Goal: Task Accomplishment & Management: Use online tool/utility

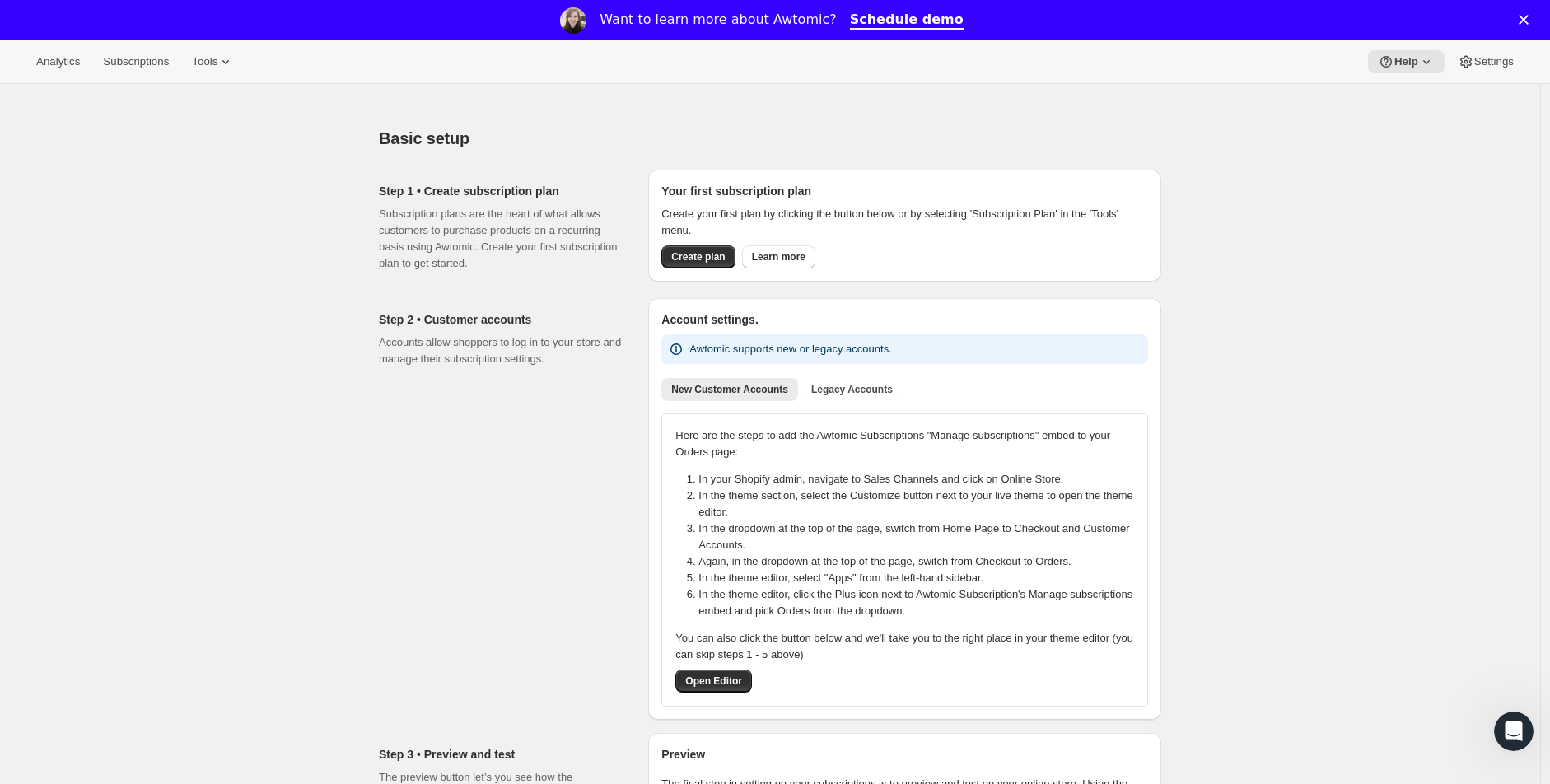
click at [594, 301] on div "Step 2 • Customer accounts Accounts allow shoppers to log in to your store and …" at bounding box center [506, 509] width 256 height 422
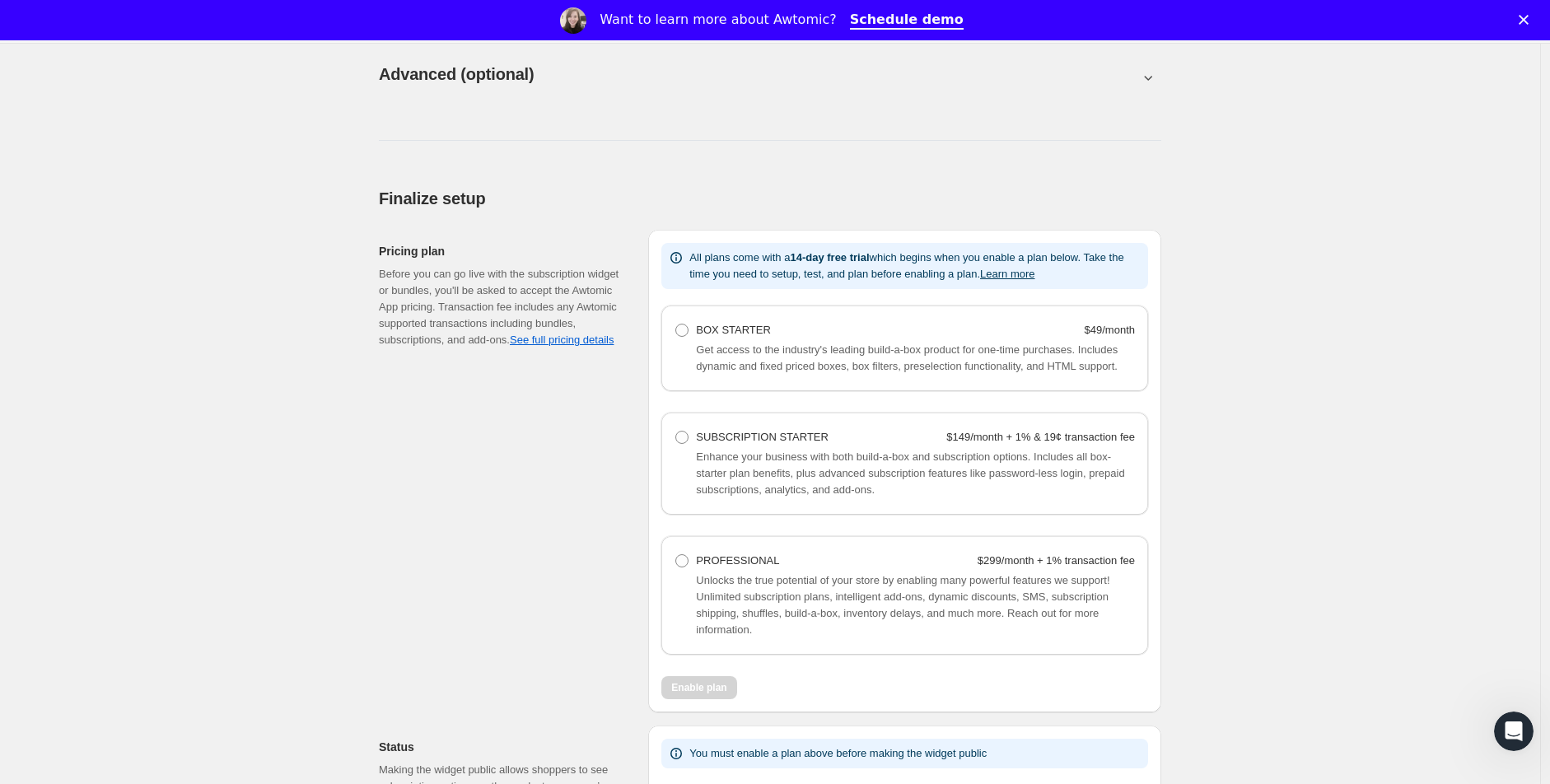
scroll to position [915, 0]
click at [690, 441] on span at bounding box center [681, 434] width 14 height 14
click at [676, 428] on Starter "SUBSCRIPTION STARTER $149/month + 1% & 19¢ transaction fee" at bounding box center [675, 428] width 1 height 1
radio Starter "true"
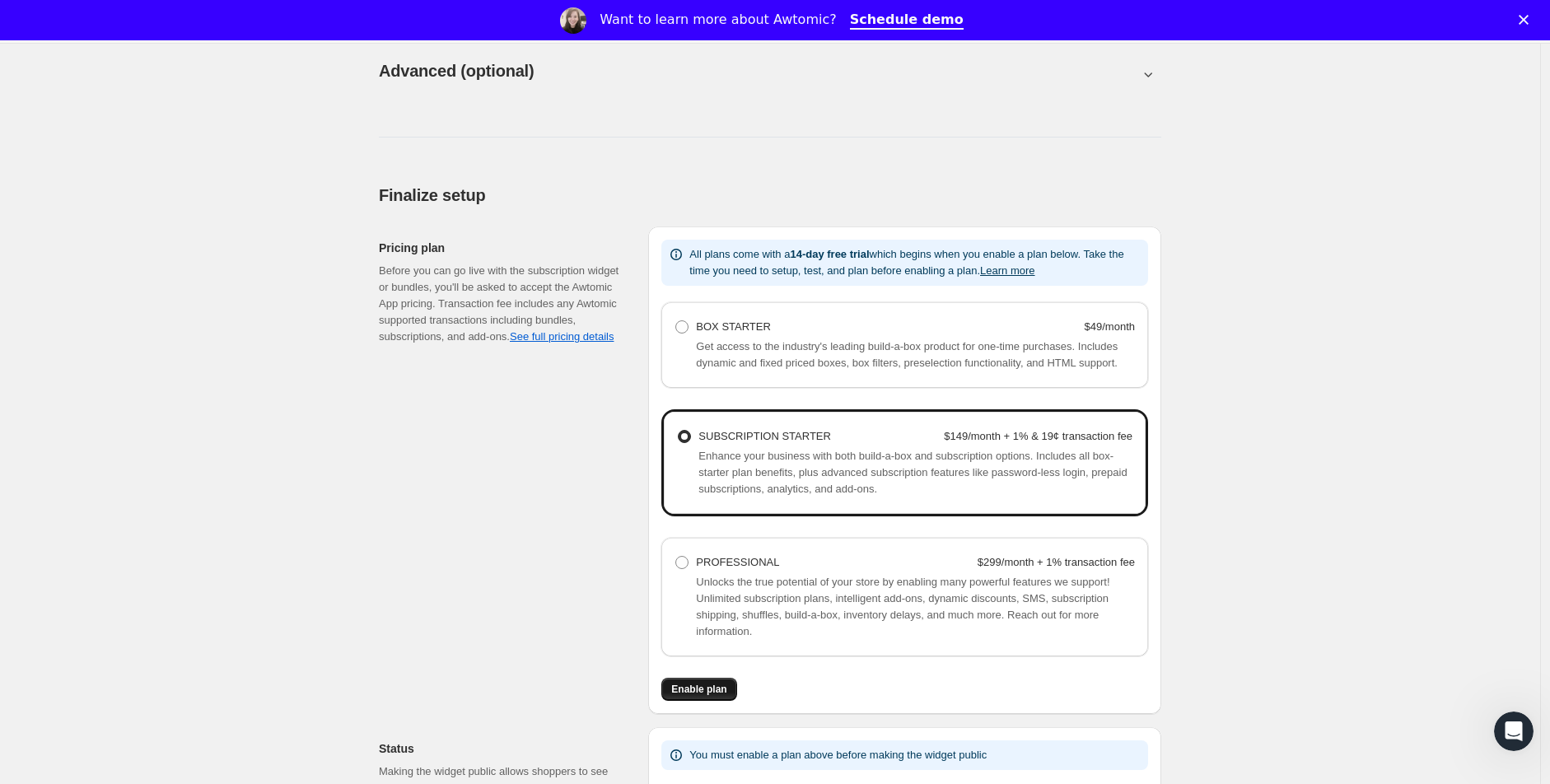
click at [717, 696] on span "Enable plan" at bounding box center [698, 689] width 55 height 14
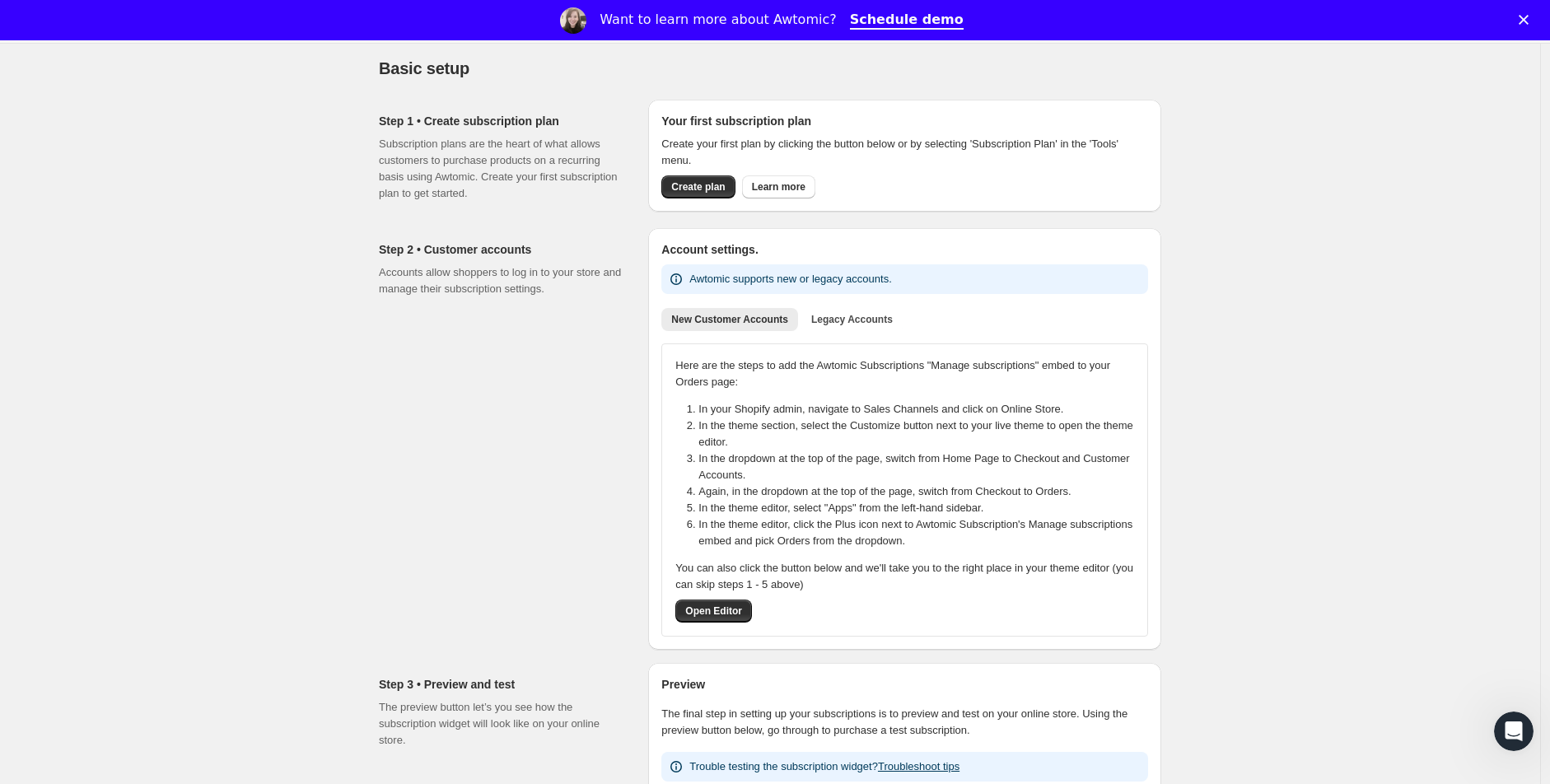
scroll to position [92, 0]
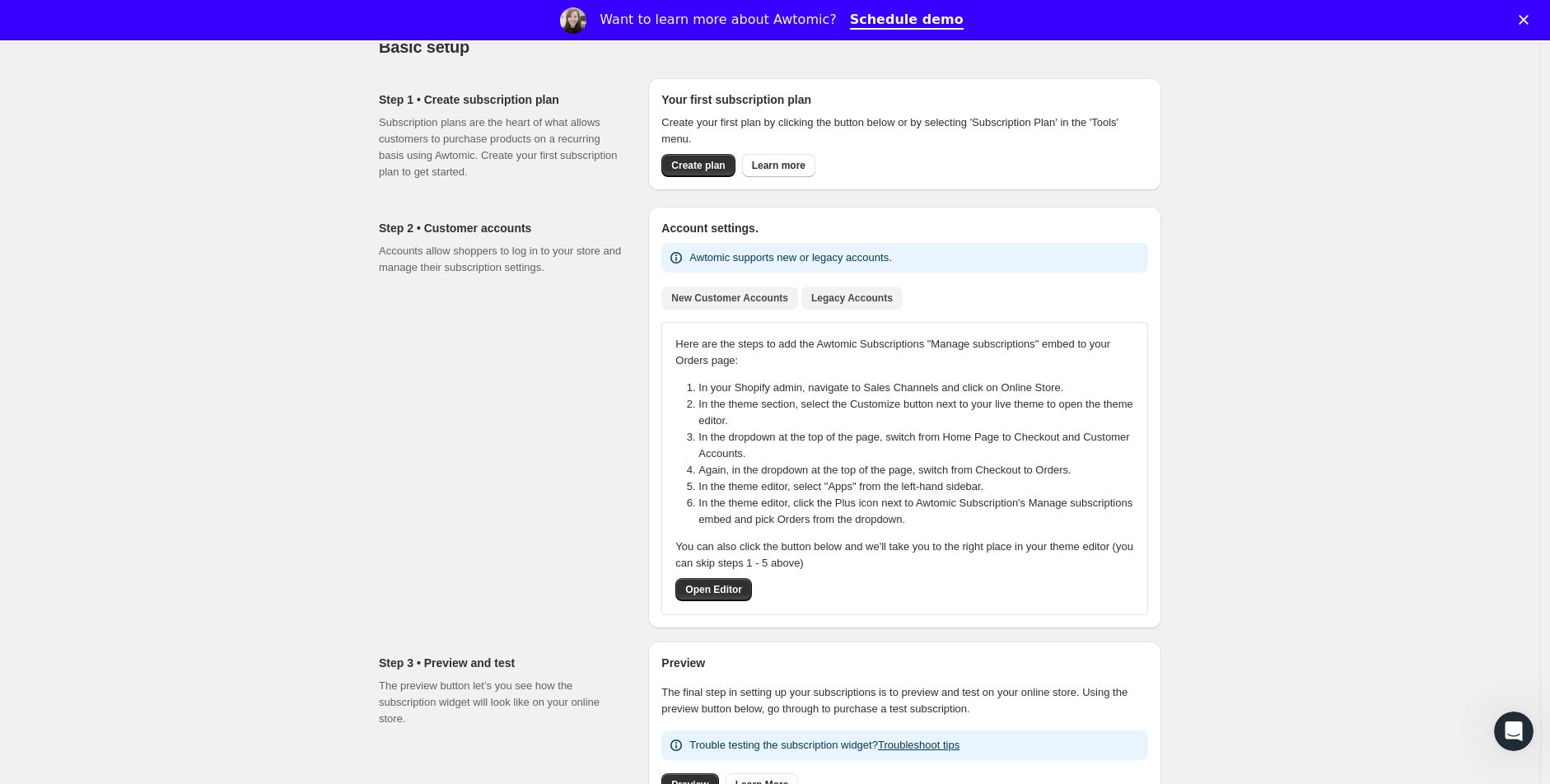
click at [843, 301] on span "Legacy Accounts" at bounding box center [852, 298] width 81 height 14
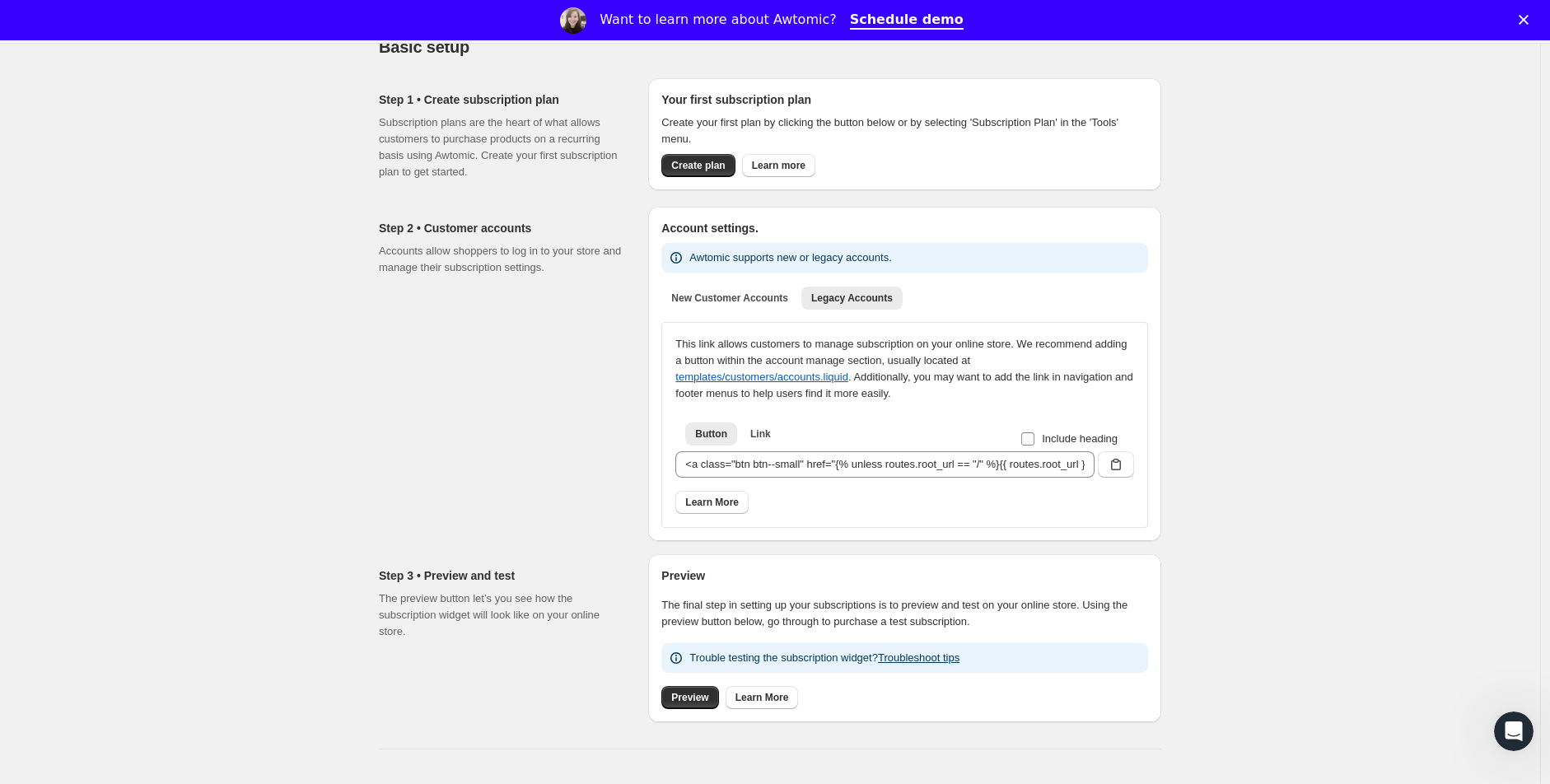
click at [1027, 445] on input "Include heading" at bounding box center [1029, 439] width 14 height 14
checkbox input "true"
type input "<h2>Subscriptions</h2><a class="btn btn--small" href="{% unless routes.root_url…"
click at [1029, 437] on input "Include heading" at bounding box center [1029, 439] width 14 height 14
checkbox input "false"
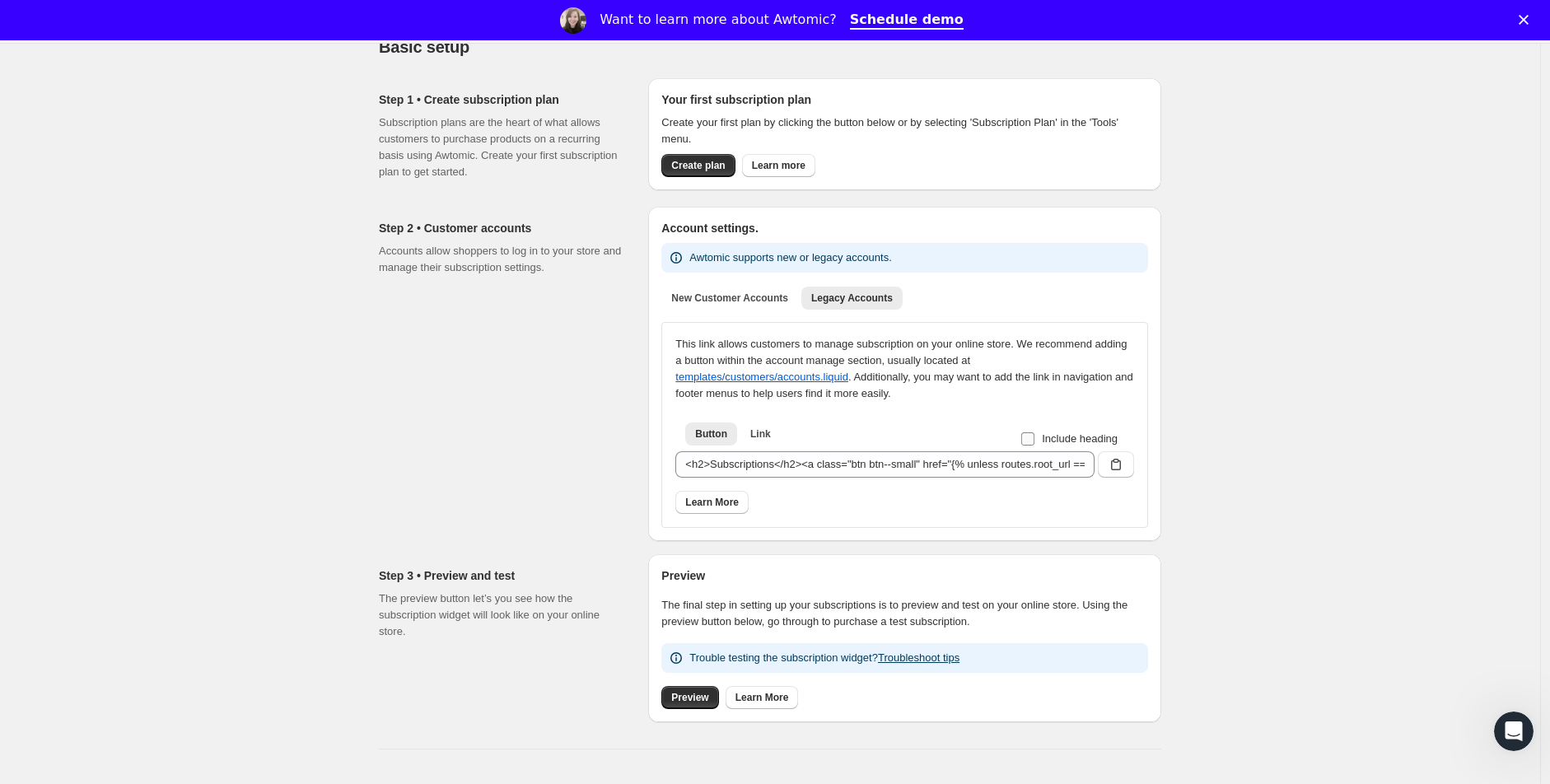
type input "<a class="btn btn--small" href="{% unless routes.root_url == "/" %}{{ routes.ro…"
click at [901, 373] on div "This link allows customers to manage subscription on your online store. We reco…" at bounding box center [904, 369] width 459 height 66
click at [715, 299] on span "New Customer Accounts" at bounding box center [729, 298] width 117 height 14
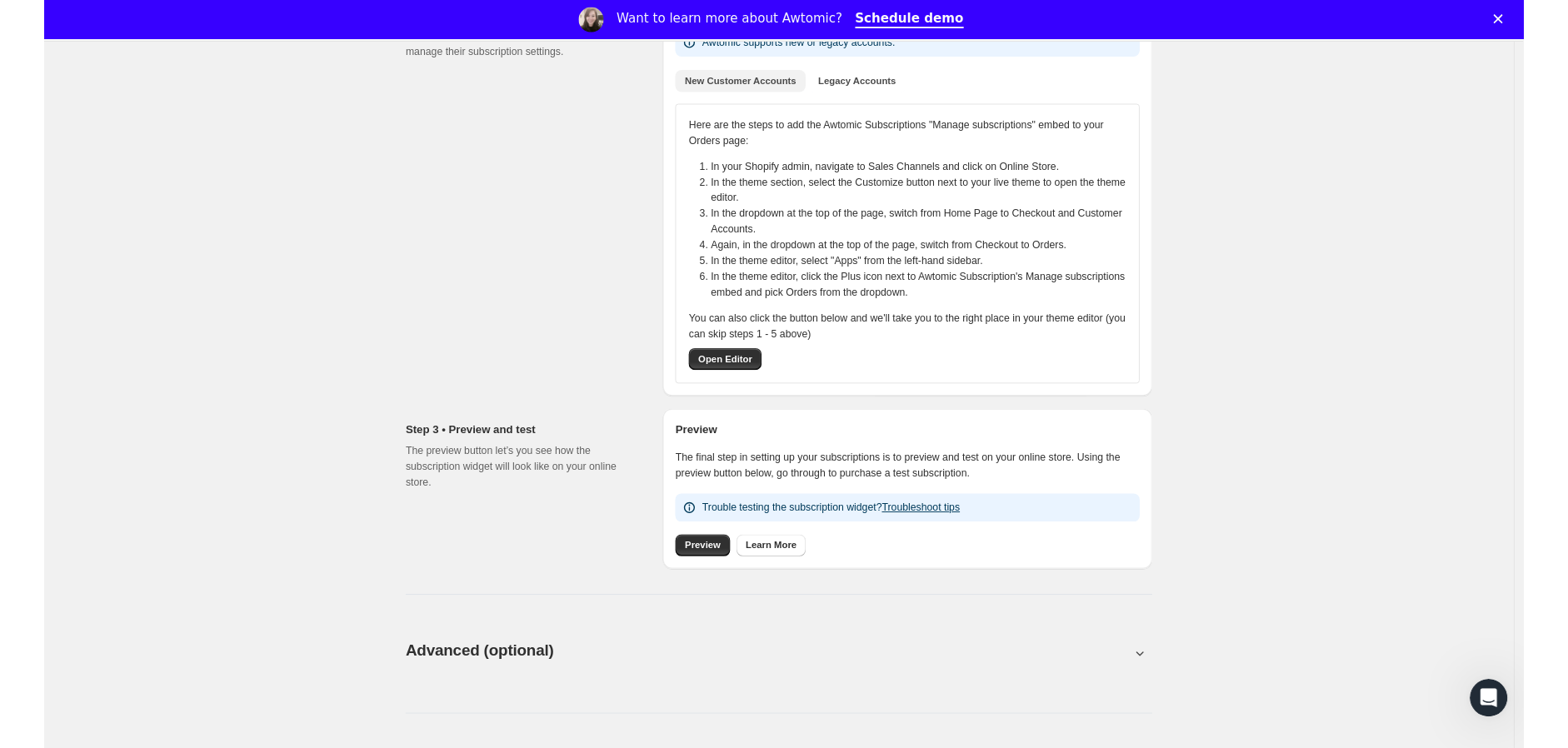
scroll to position [0, 0]
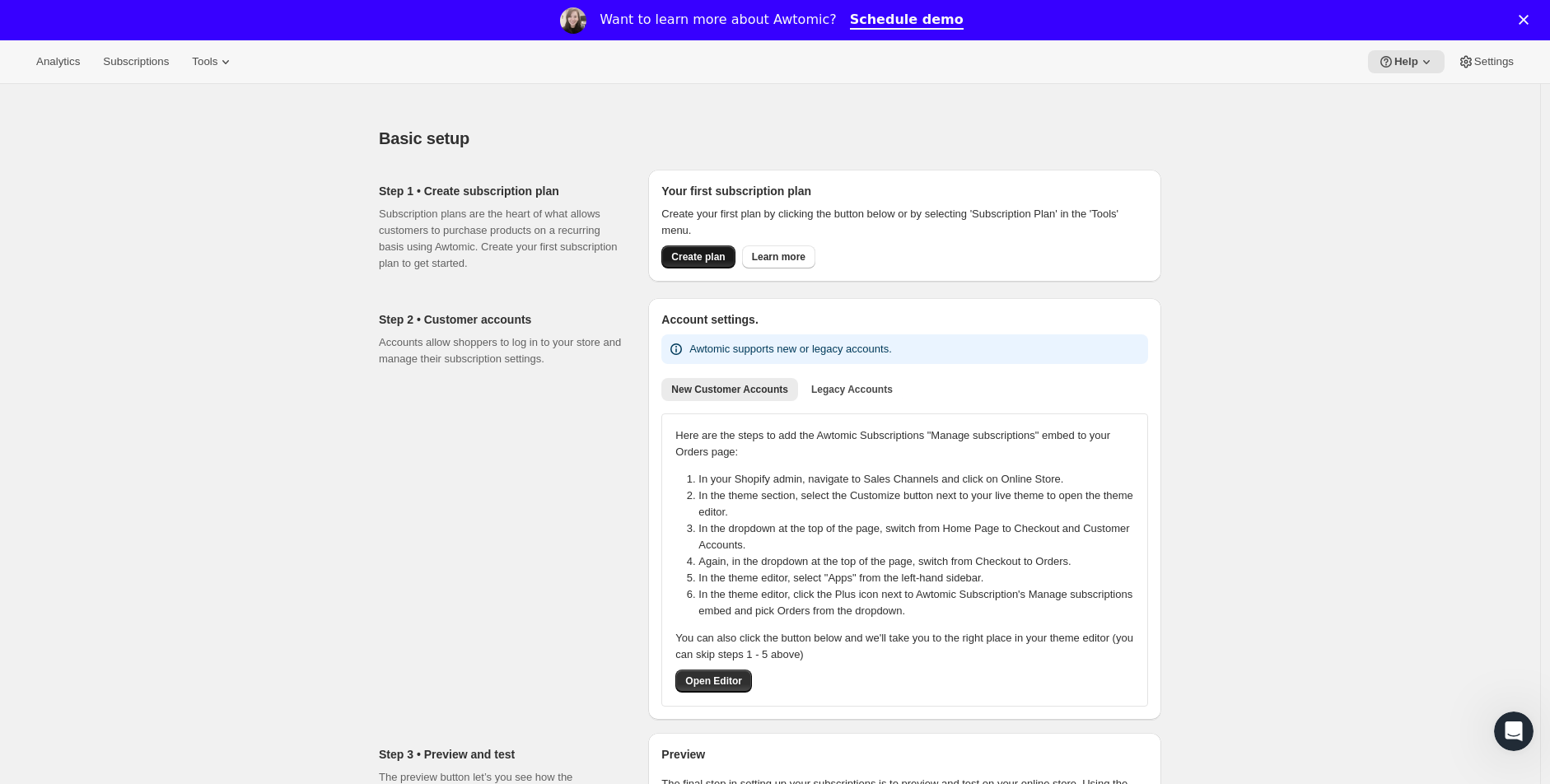
click at [702, 255] on span "Create plan" at bounding box center [697, 257] width 53 height 14
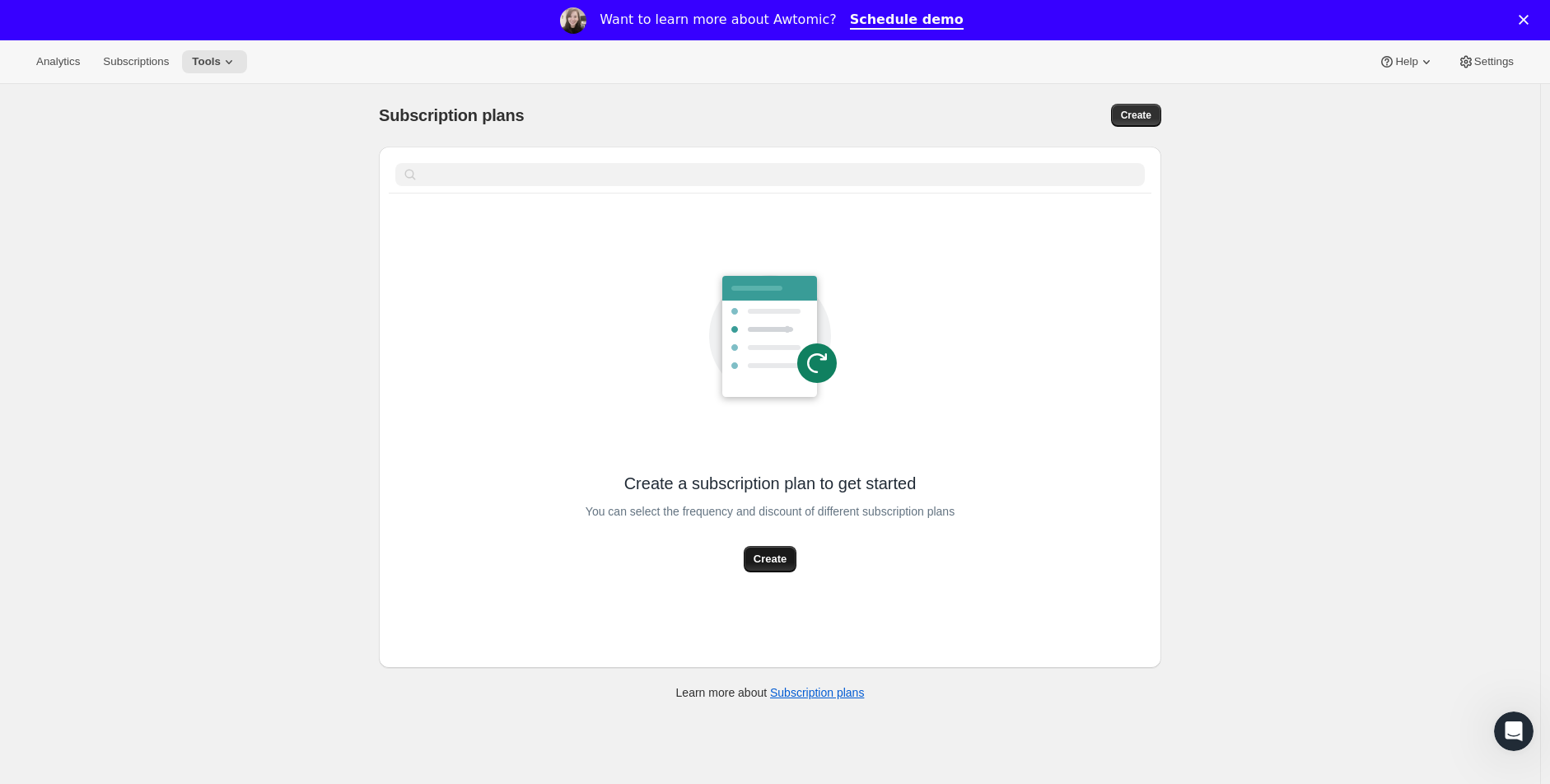
click at [785, 556] on span "Create" at bounding box center [770, 559] width 33 height 16
select select "WEEK"
select select "MONTH"
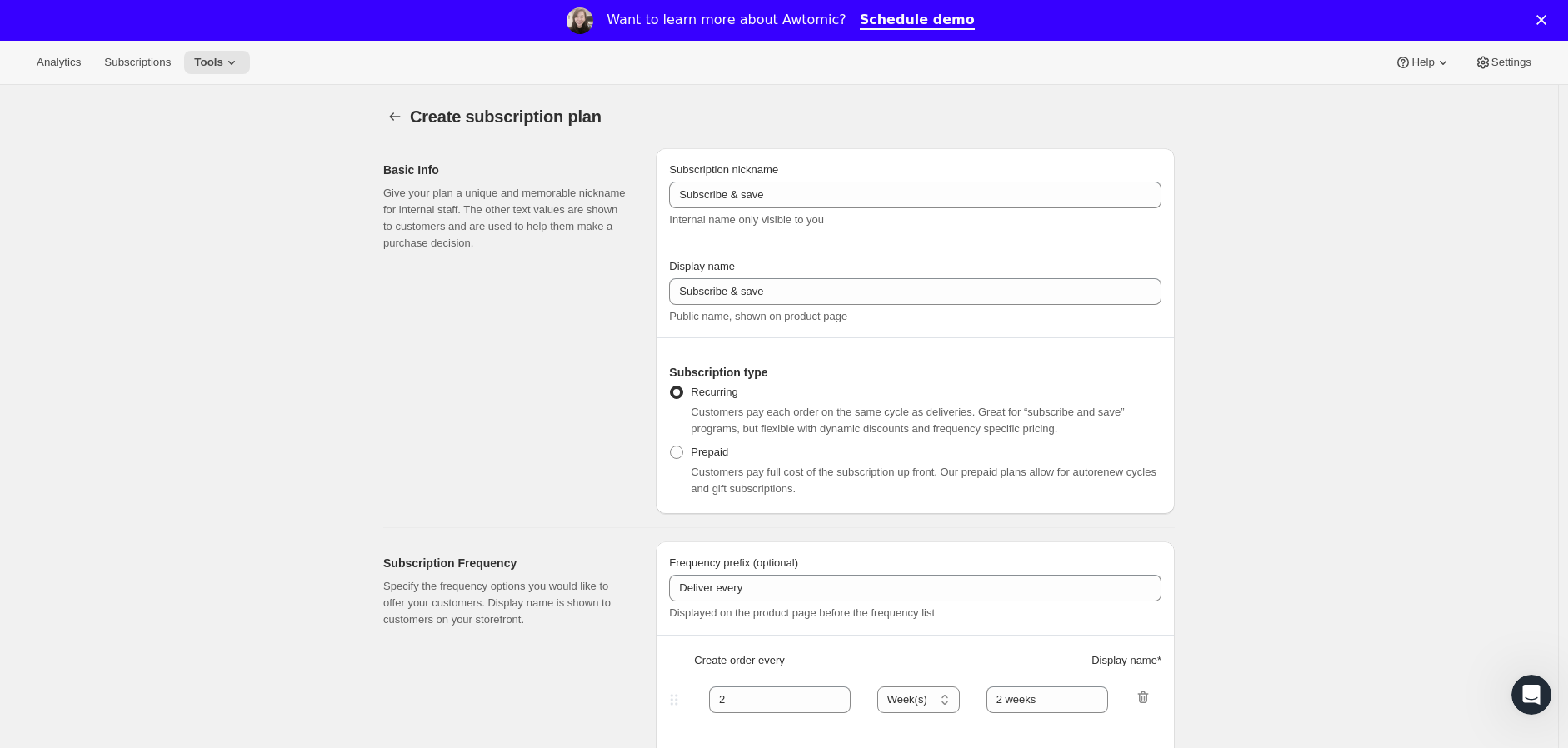
click at [1547, 15] on icon "Close" at bounding box center [1542, 20] width 10 height 10
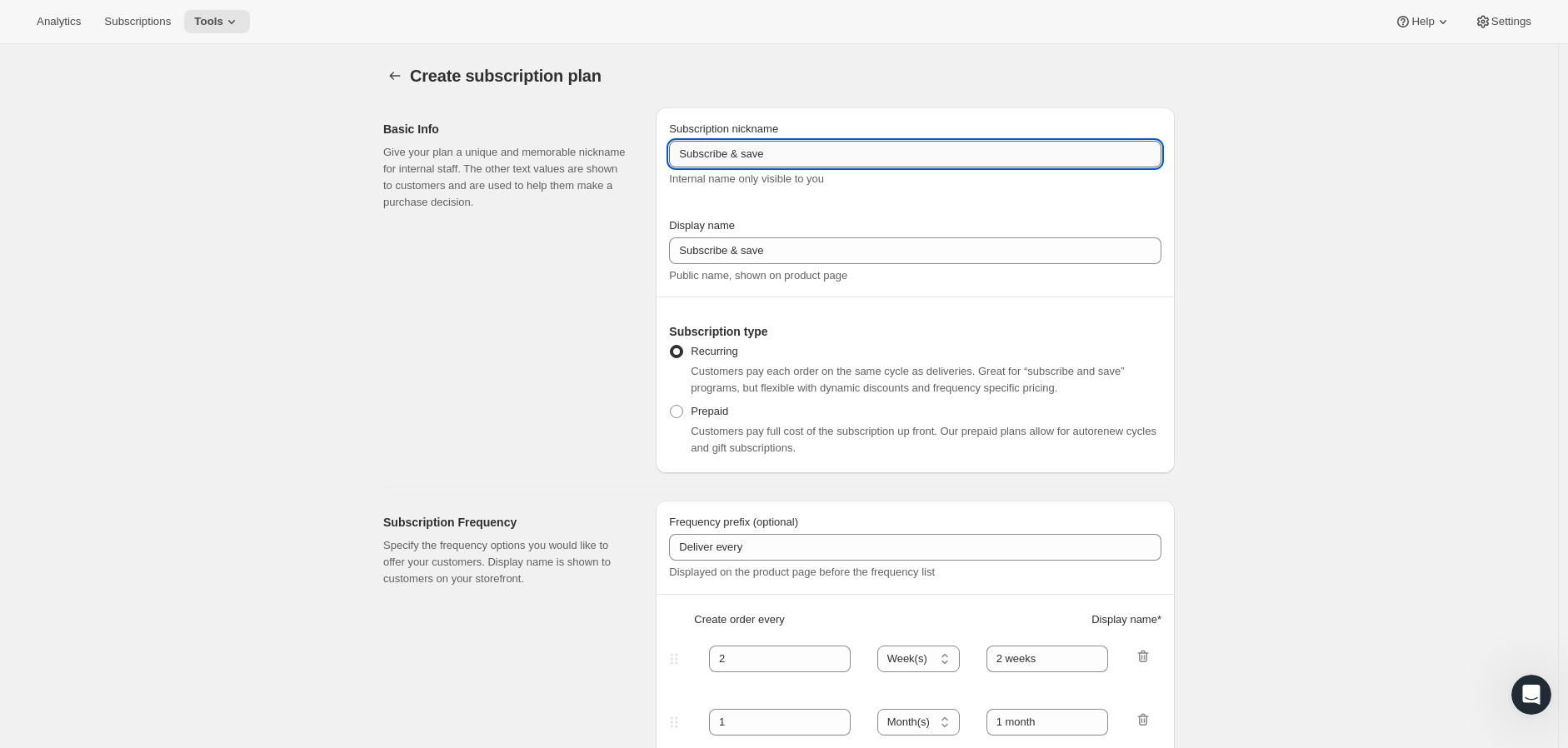
click at [819, 156] on input "Subscribe & save" at bounding box center [915, 153] width 492 height 26
click at [779, 174] on span "Internal name only visible to you" at bounding box center [746, 179] width 155 height 13
click at [805, 151] on input "Subscribe & save" at bounding box center [915, 153] width 492 height 26
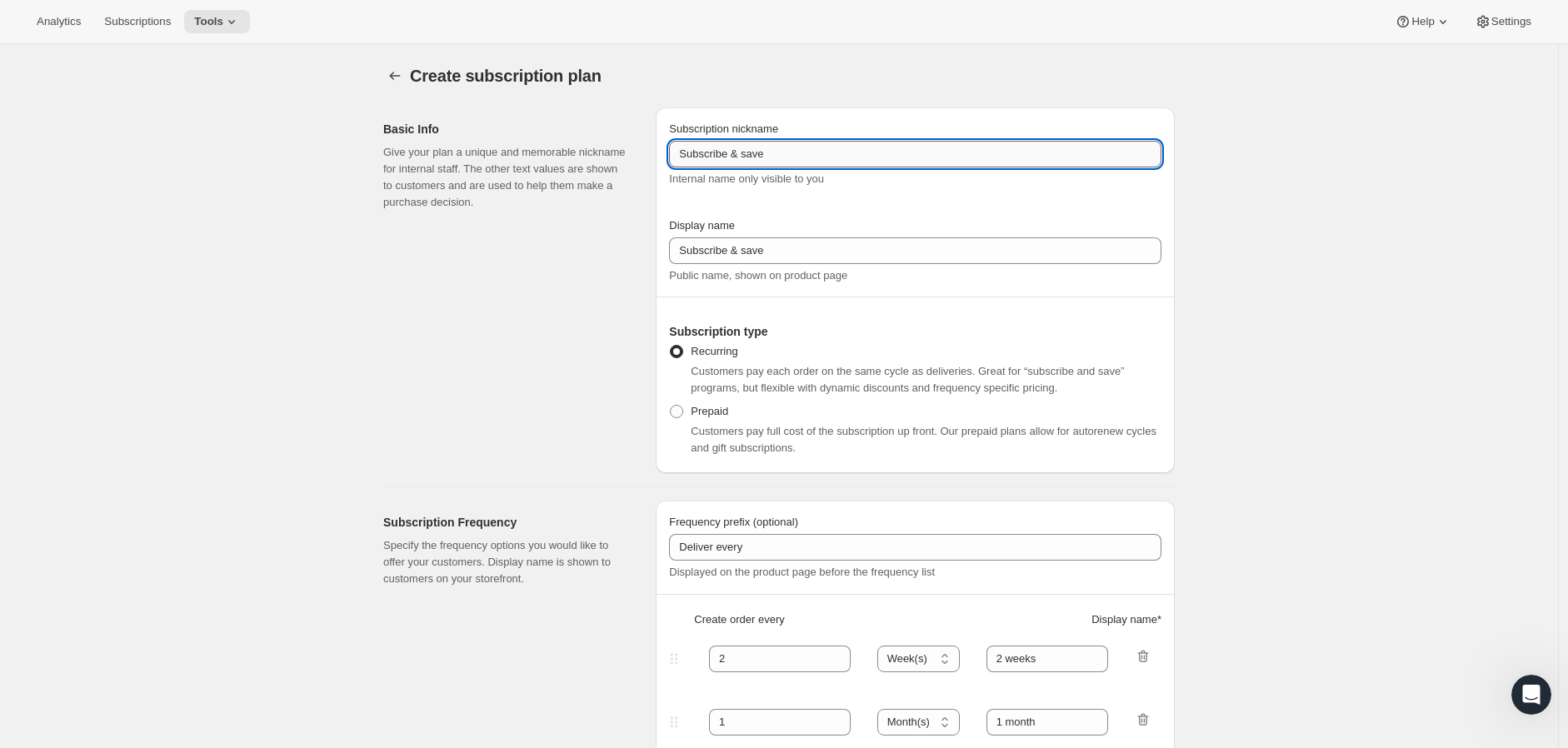
click at [805, 151] on input "Subscribe & save" at bounding box center [915, 153] width 492 height 26
click at [775, 182] on span "Internal name only visible to you" at bounding box center [746, 179] width 155 height 13
click at [748, 151] on input "Subscribe & save" at bounding box center [915, 153] width 492 height 26
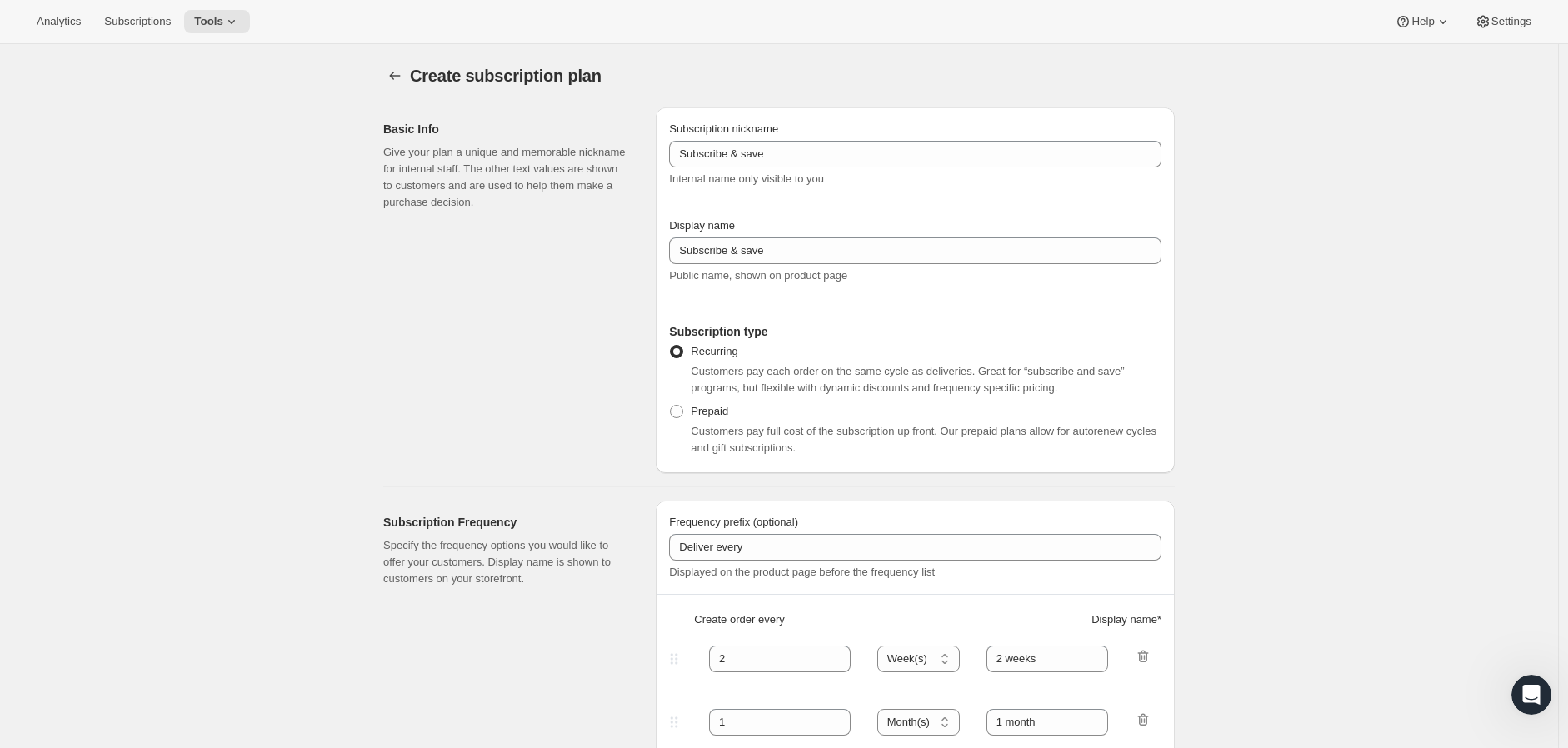
click at [775, 180] on span "Internal name only visible to you" at bounding box center [746, 179] width 155 height 13
click at [756, 183] on span "Internal name only visible to you" at bounding box center [746, 179] width 155 height 13
click at [796, 205] on div "Subscription nickname Subscribe & save Internal name only visible to you Displa…" at bounding box center [915, 202] width 492 height 163
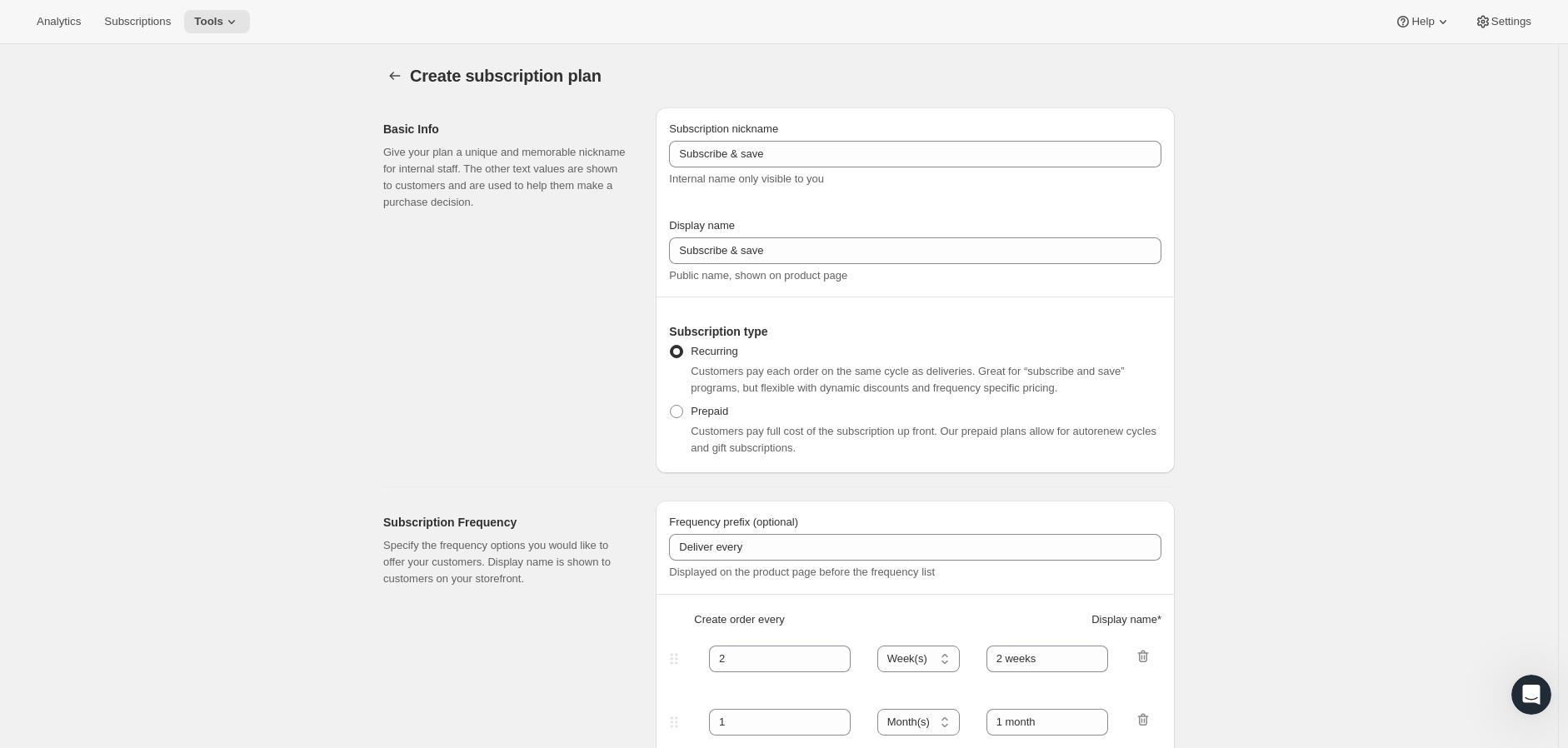
drag, startPoint x: 574, startPoint y: 248, endPoint x: 572, endPoint y: 258, distance: 10.2
click at [573, 251] on div "Basic Info Give your plan a unique and memorable nickname for internal staff. T…" at bounding box center [512, 290] width 259 height 365
click at [679, 410] on span at bounding box center [677, 411] width 14 height 14
click at [671, 405] on input "Prepaid" at bounding box center [670, 404] width 1 height 1
radio input "true"
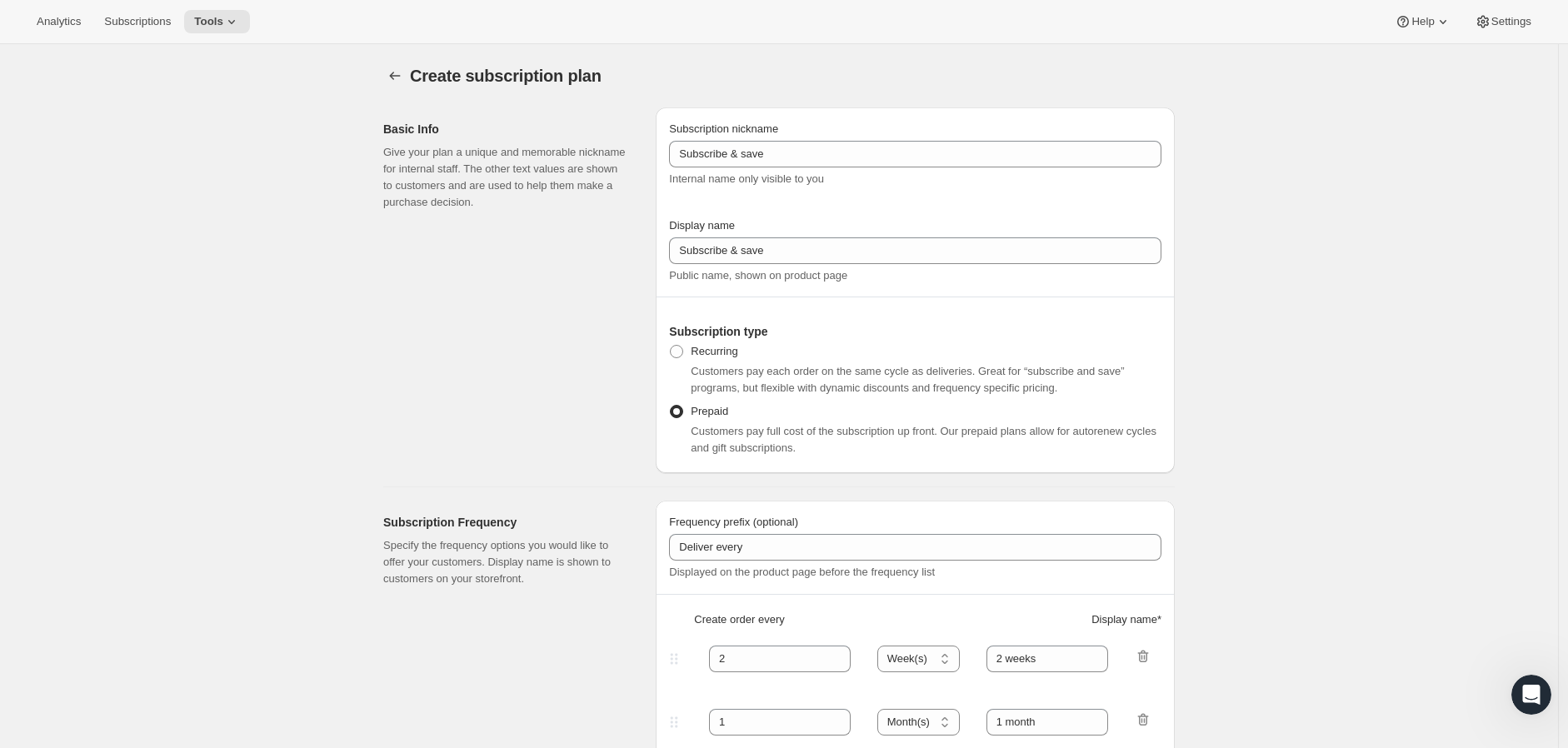
select select "MONTH"
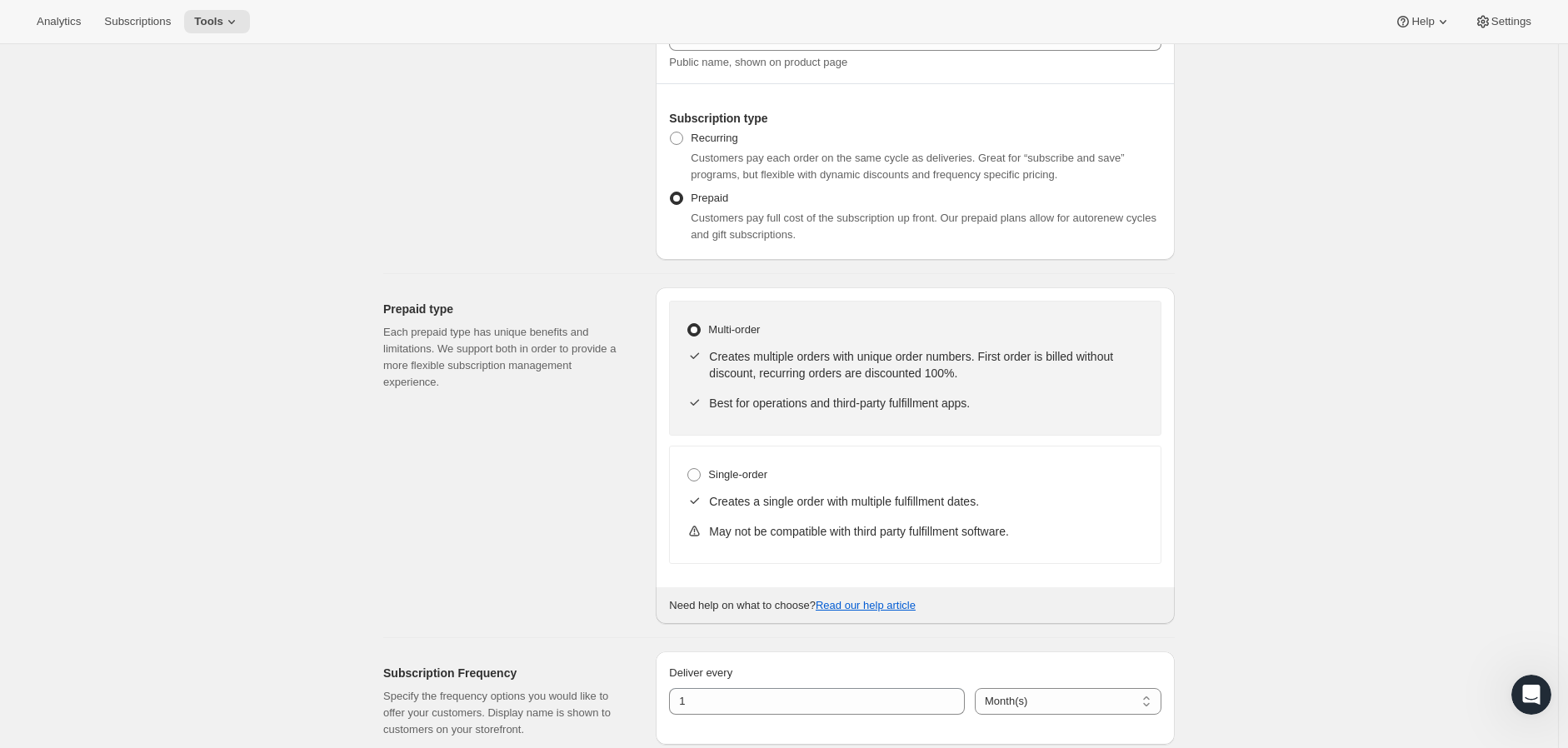
scroll to position [277, 0]
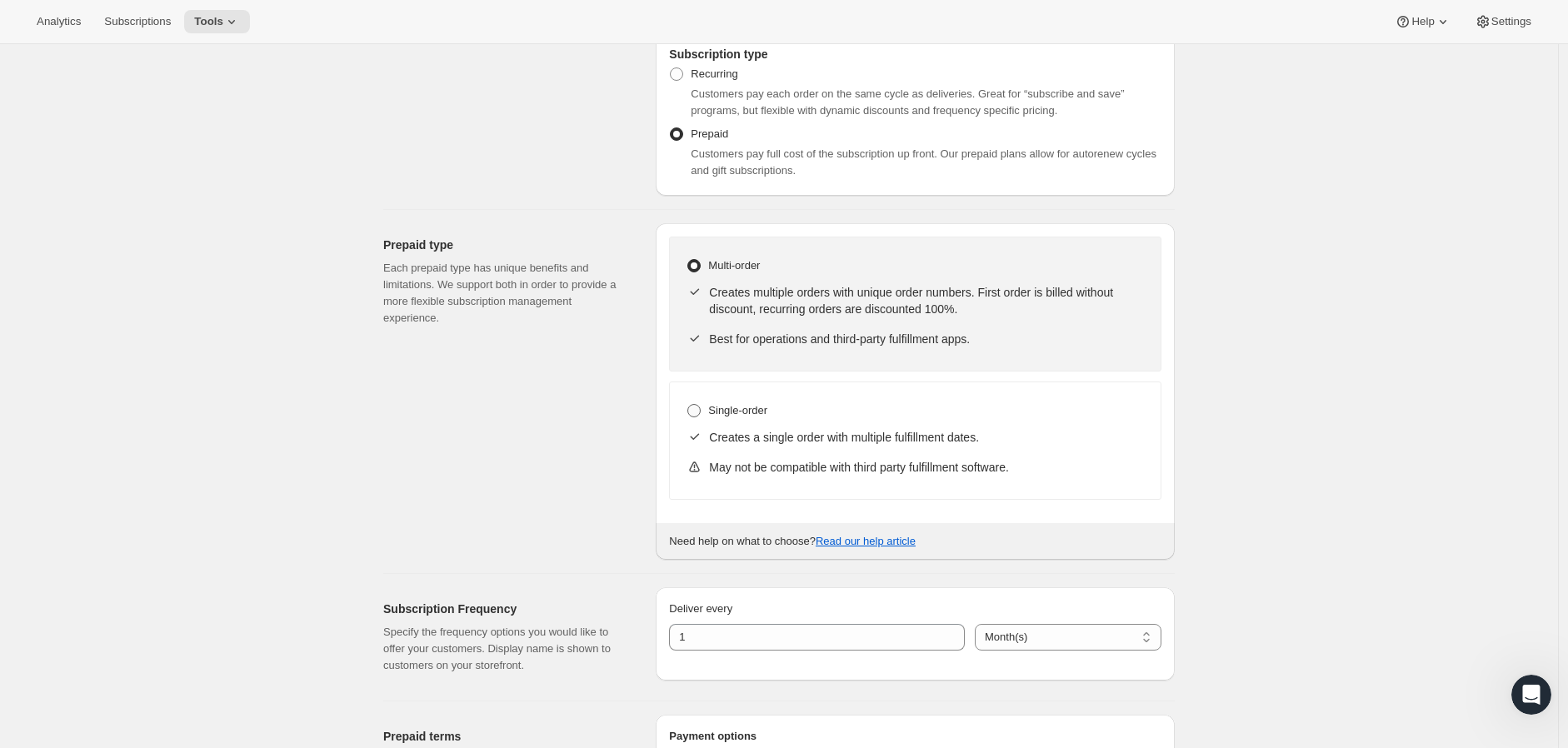
click at [700, 413] on span at bounding box center [695, 411] width 14 height 14
click at [688, 404] on input "Single-order" at bounding box center [688, 404] width 1 height 1
radio input "true"
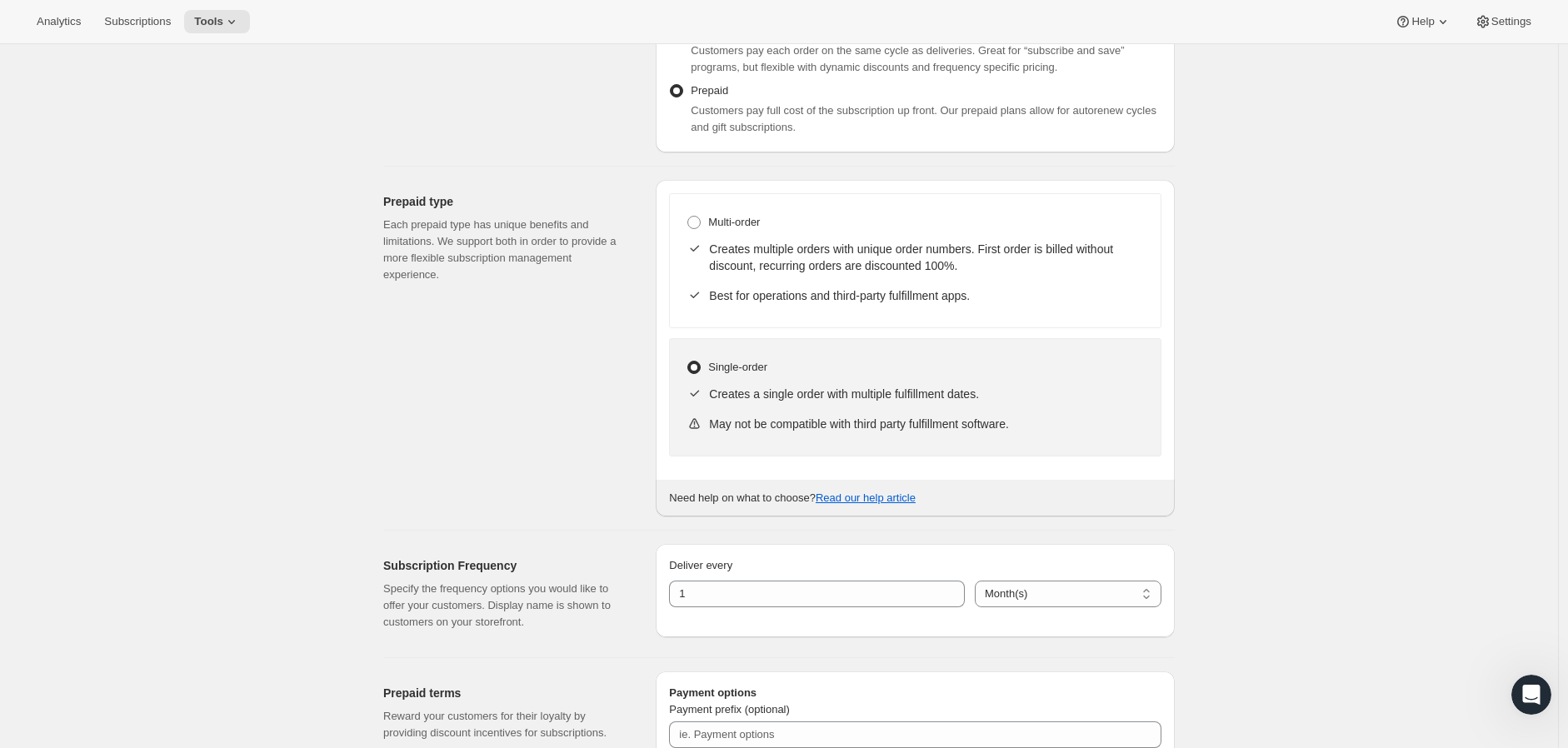
scroll to position [555, 0]
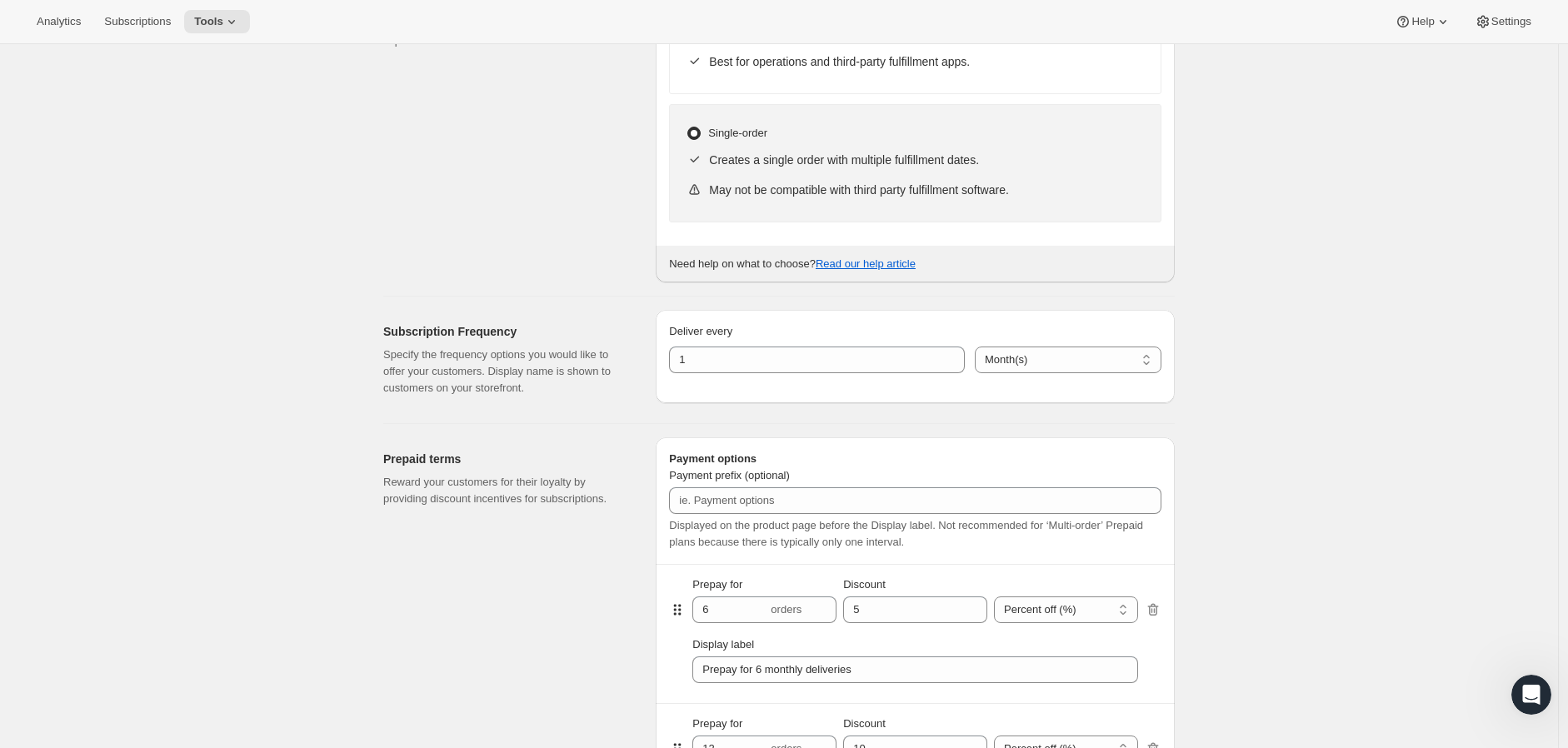
click at [524, 226] on div "Prepaid type Each prepaid type has unique benefits and limitations. We support …" at bounding box center [512, 114] width 259 height 337
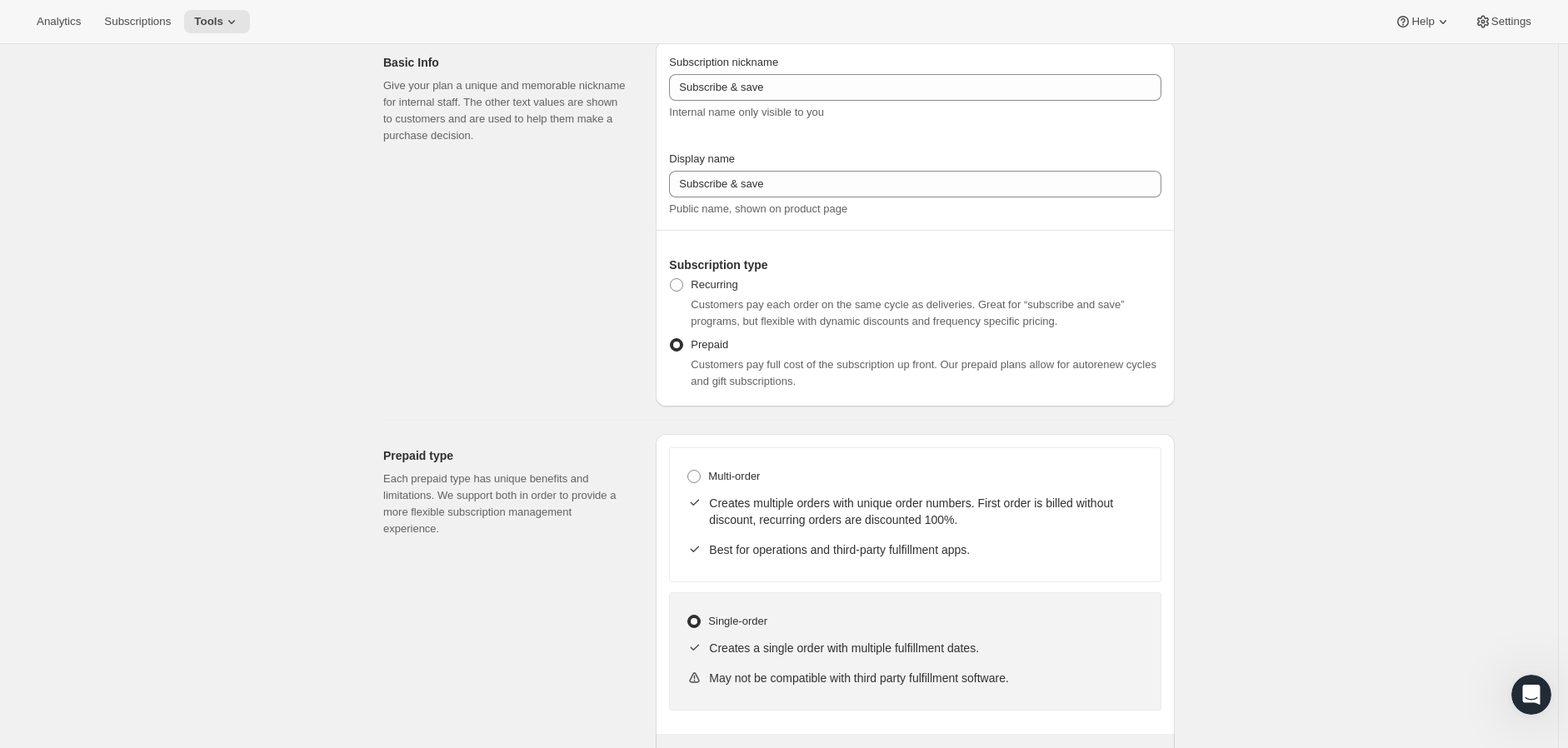
scroll to position [0, 0]
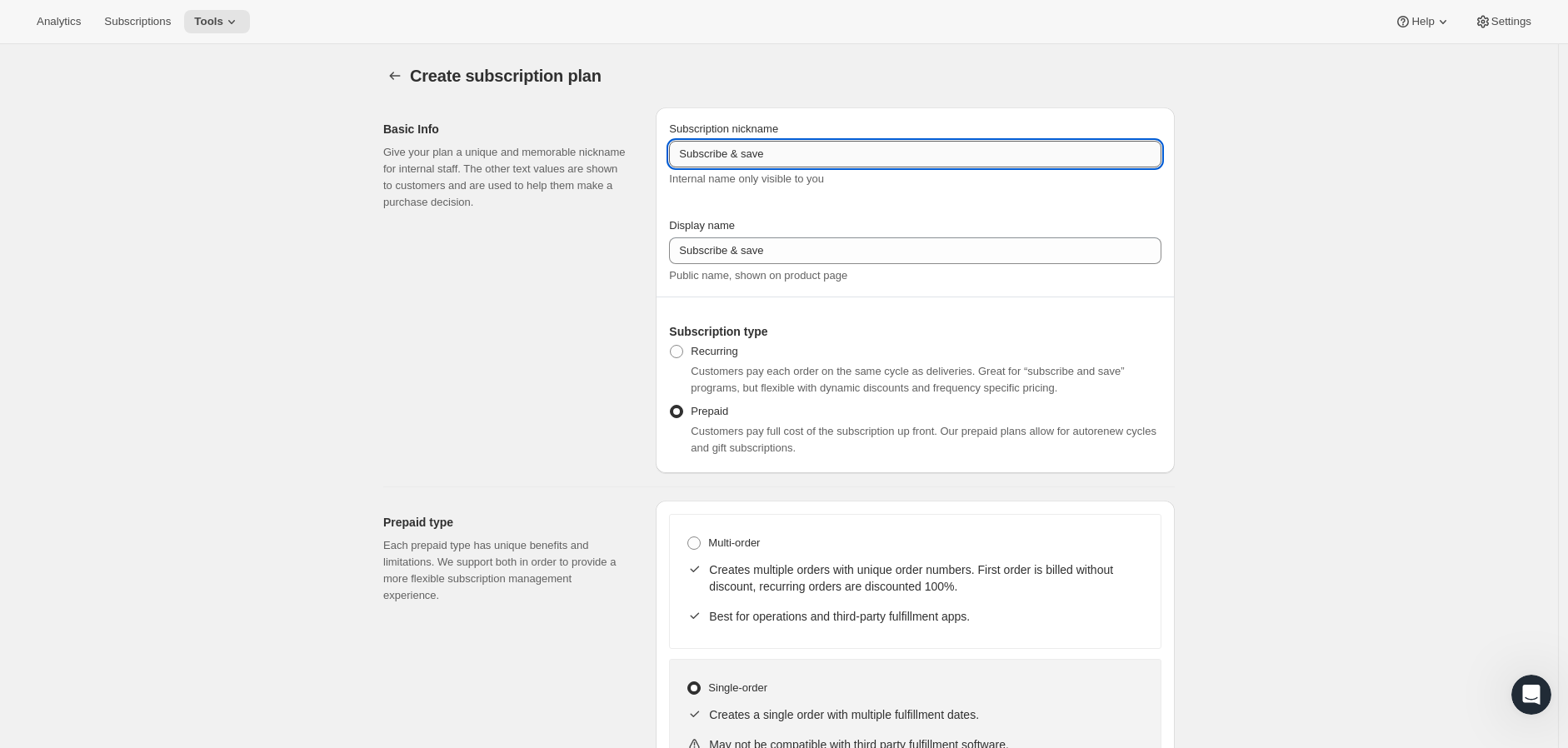
click at [715, 152] on input "Subscribe & save" at bounding box center [915, 153] width 492 height 26
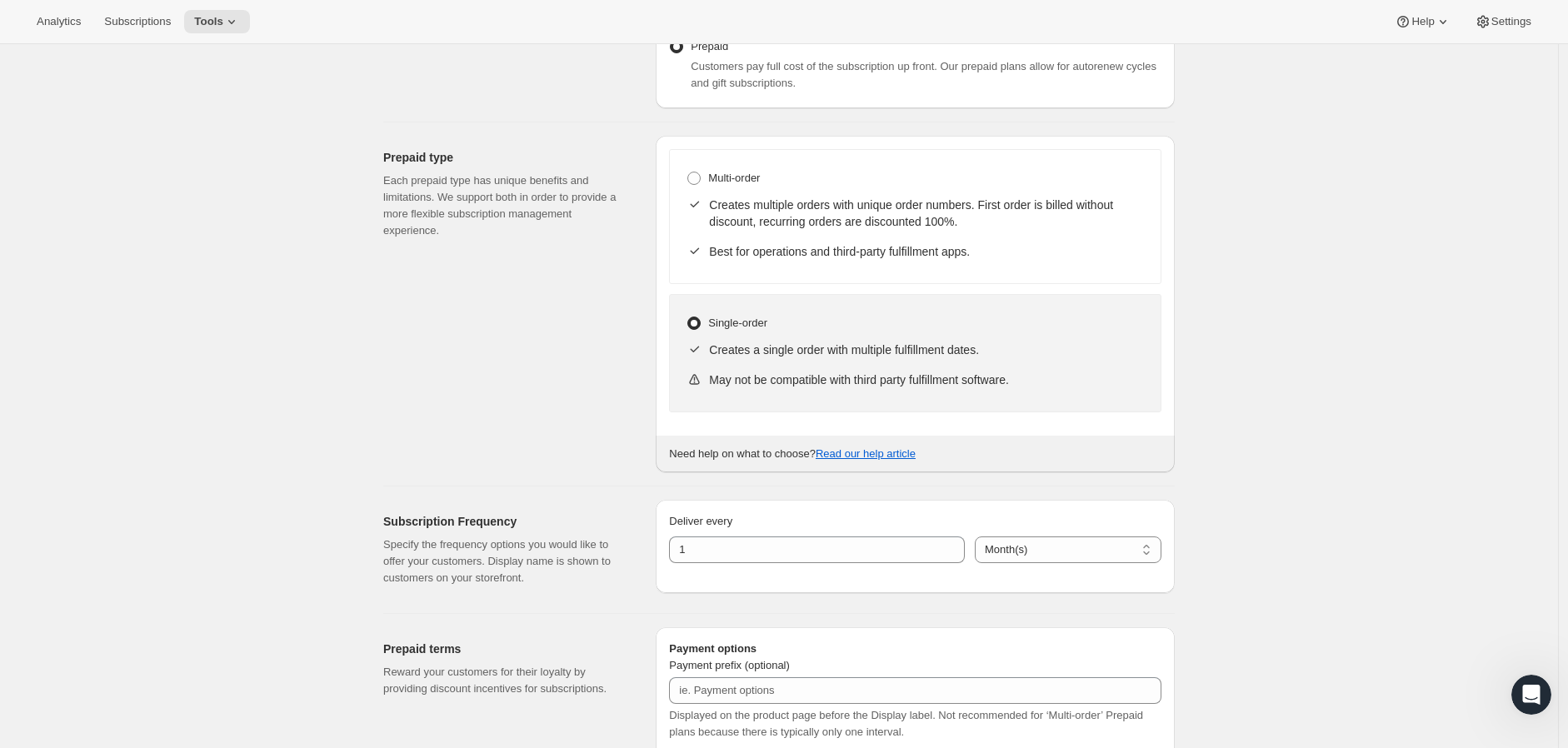
scroll to position [370, 0]
click at [696, 174] on span at bounding box center [695, 174] width 14 height 14
click at [688, 167] on input "Multi-order" at bounding box center [688, 167] width 1 height 1
radio input "true"
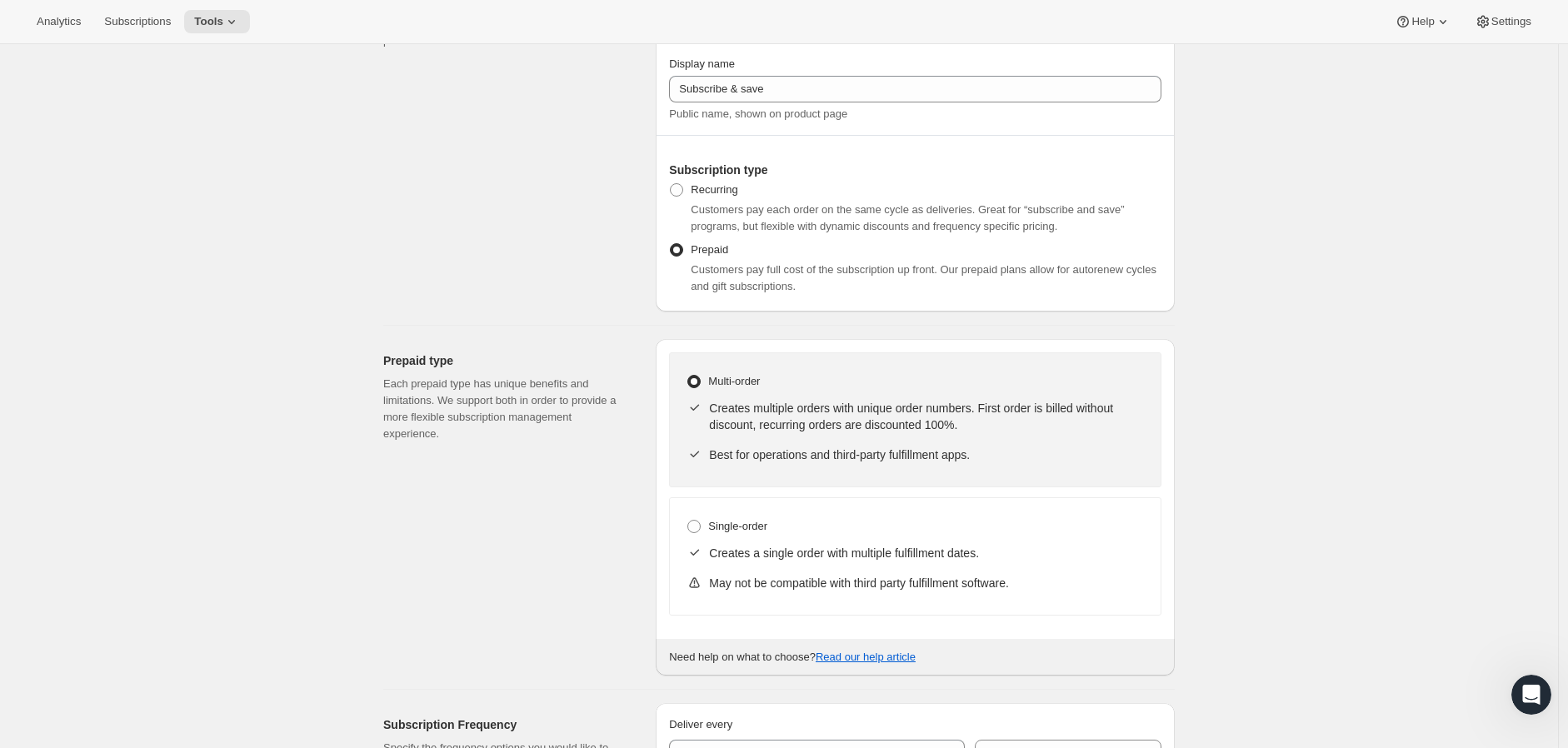
scroll to position [0, 0]
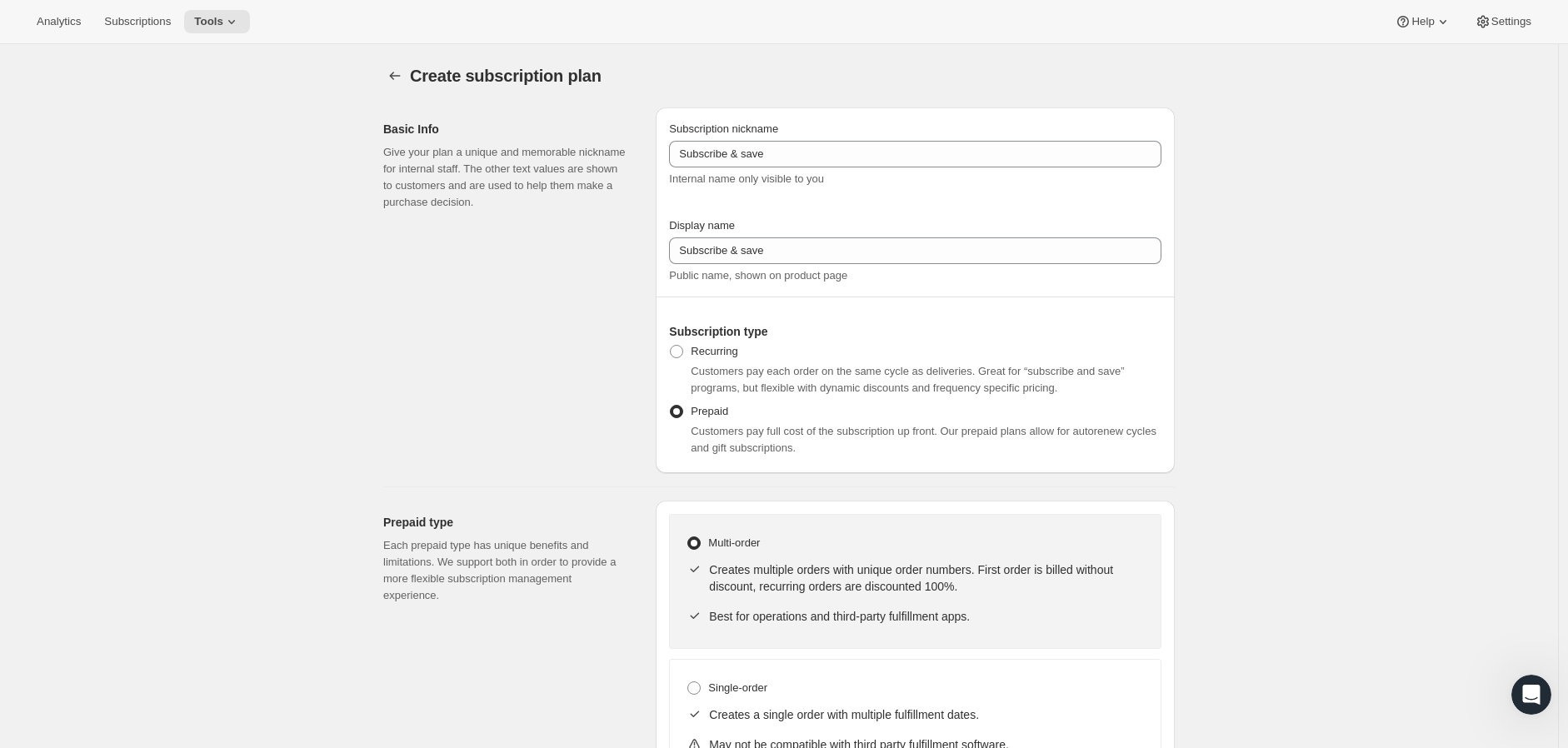
click at [595, 377] on div "Basic Info Give your plan a unique and memorable nickname for internal staff. T…" at bounding box center [512, 290] width 259 height 365
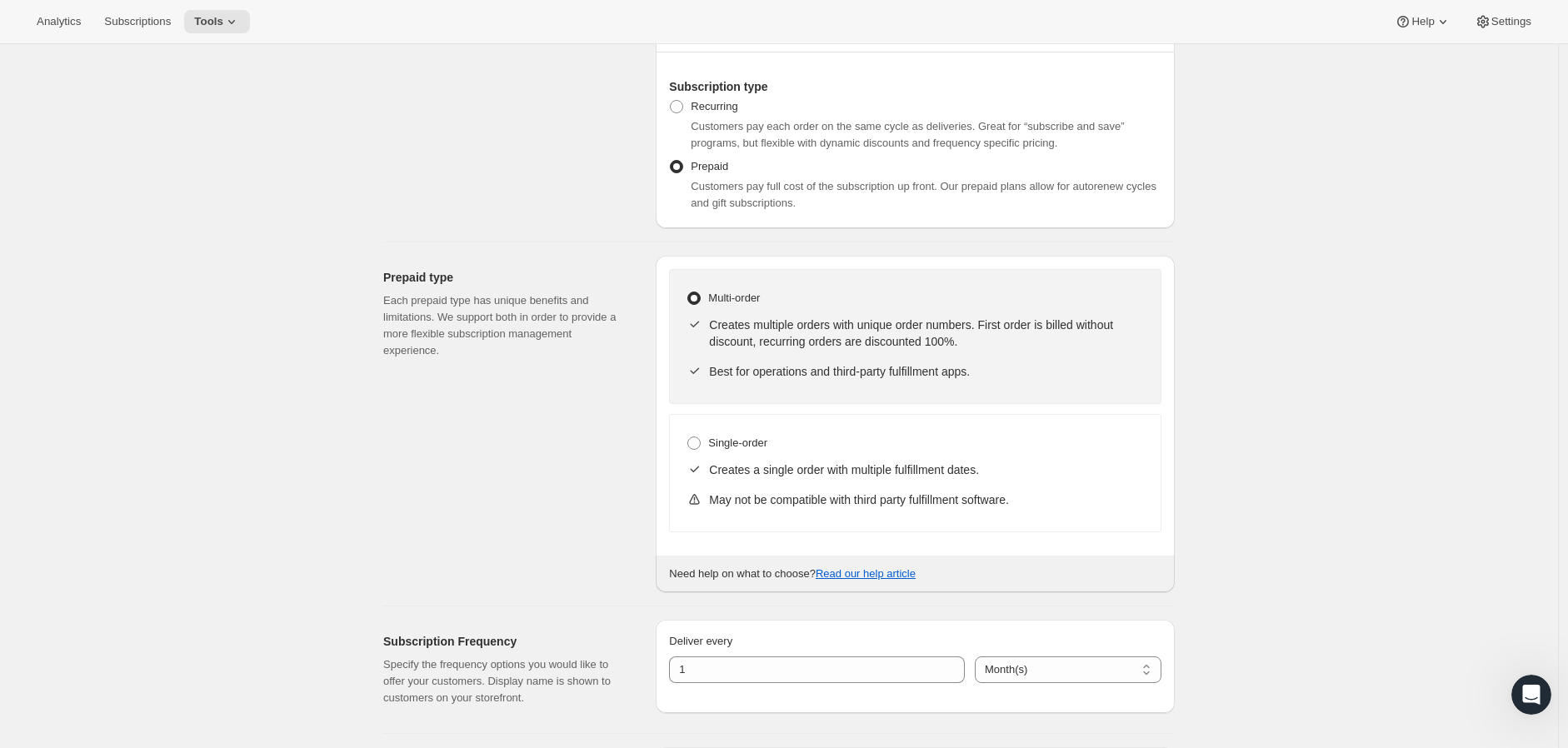
scroll to position [277, 0]
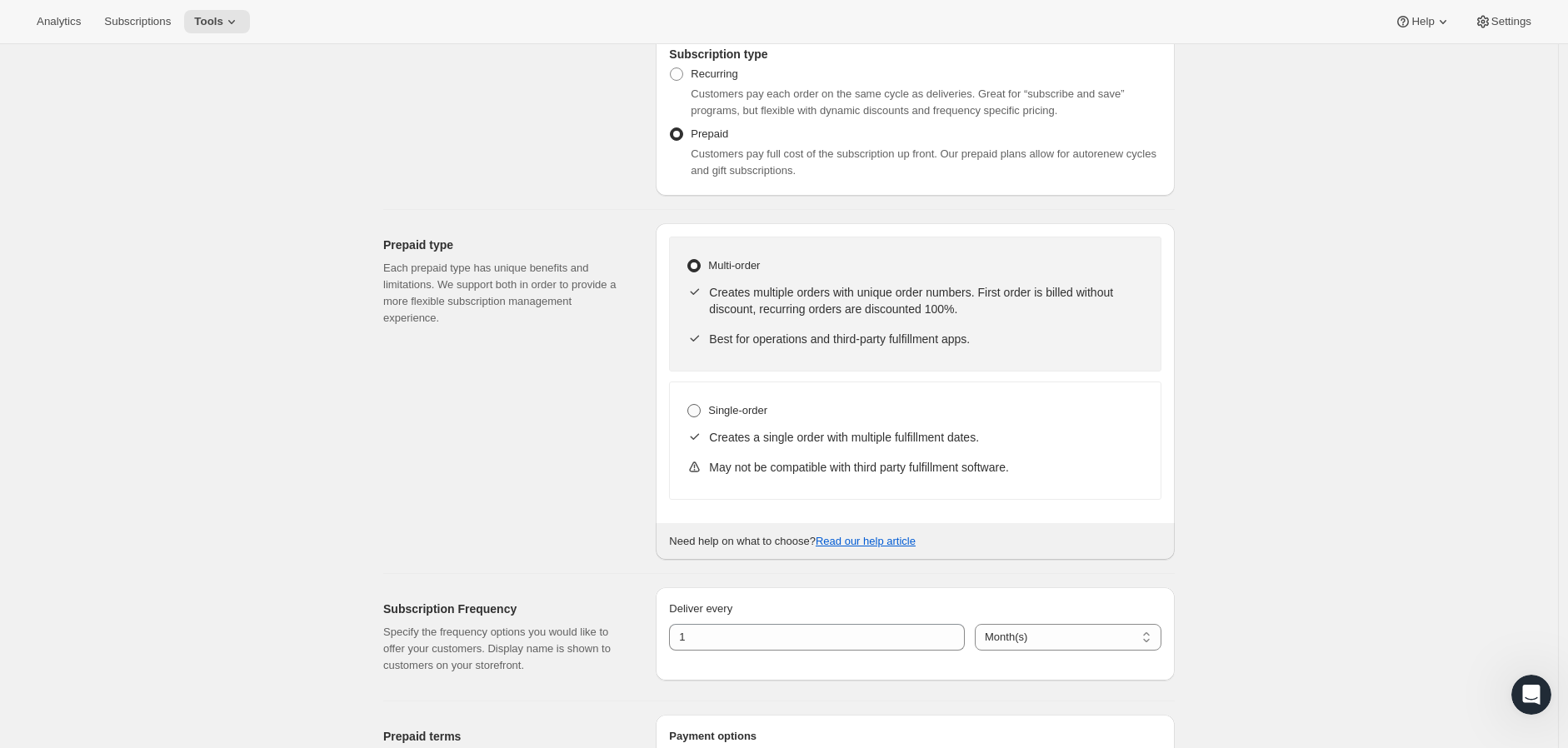
click at [699, 411] on span at bounding box center [695, 411] width 14 height 14
click at [688, 404] on input "Single-order" at bounding box center [688, 404] width 1 height 1
radio input "true"
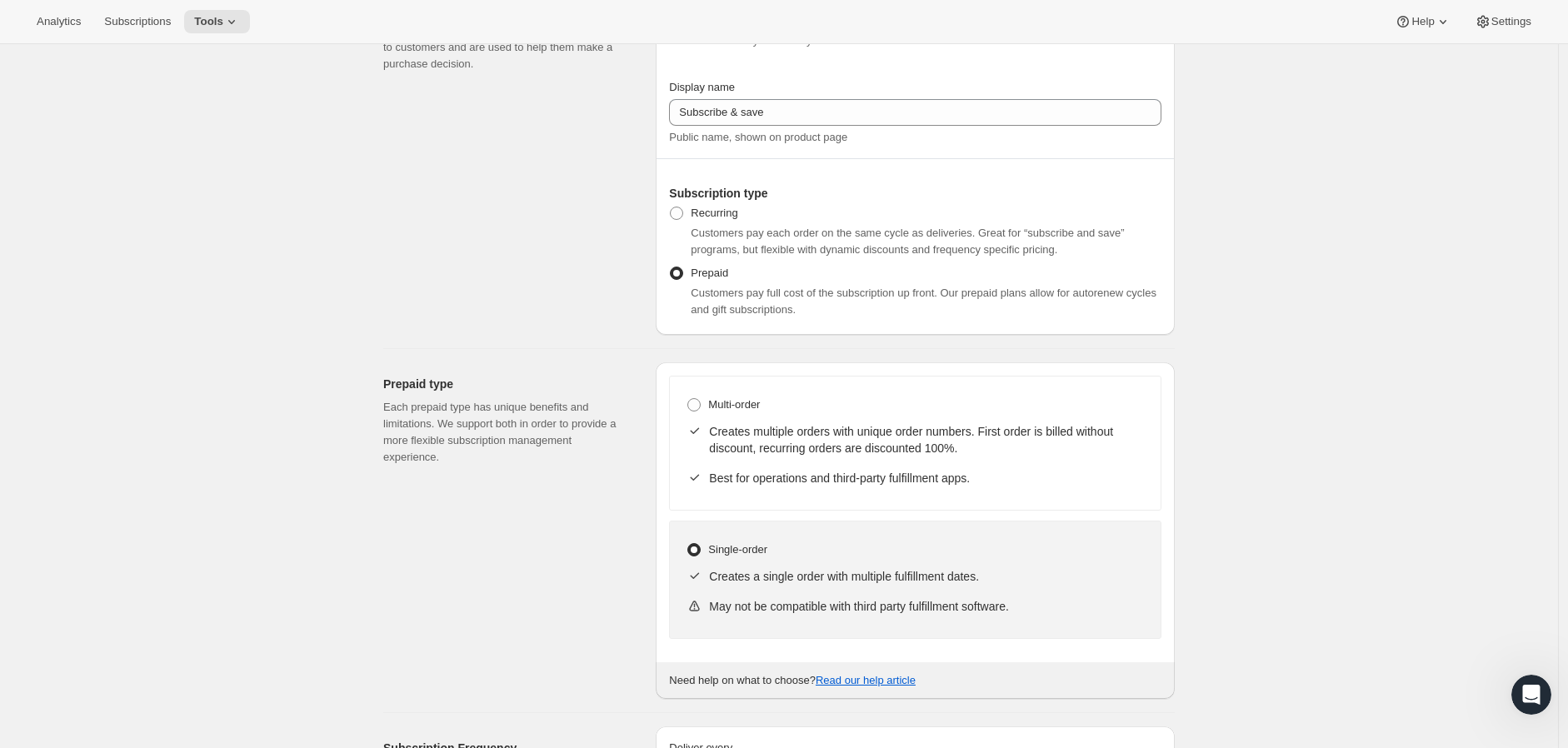
scroll to position [93, 0]
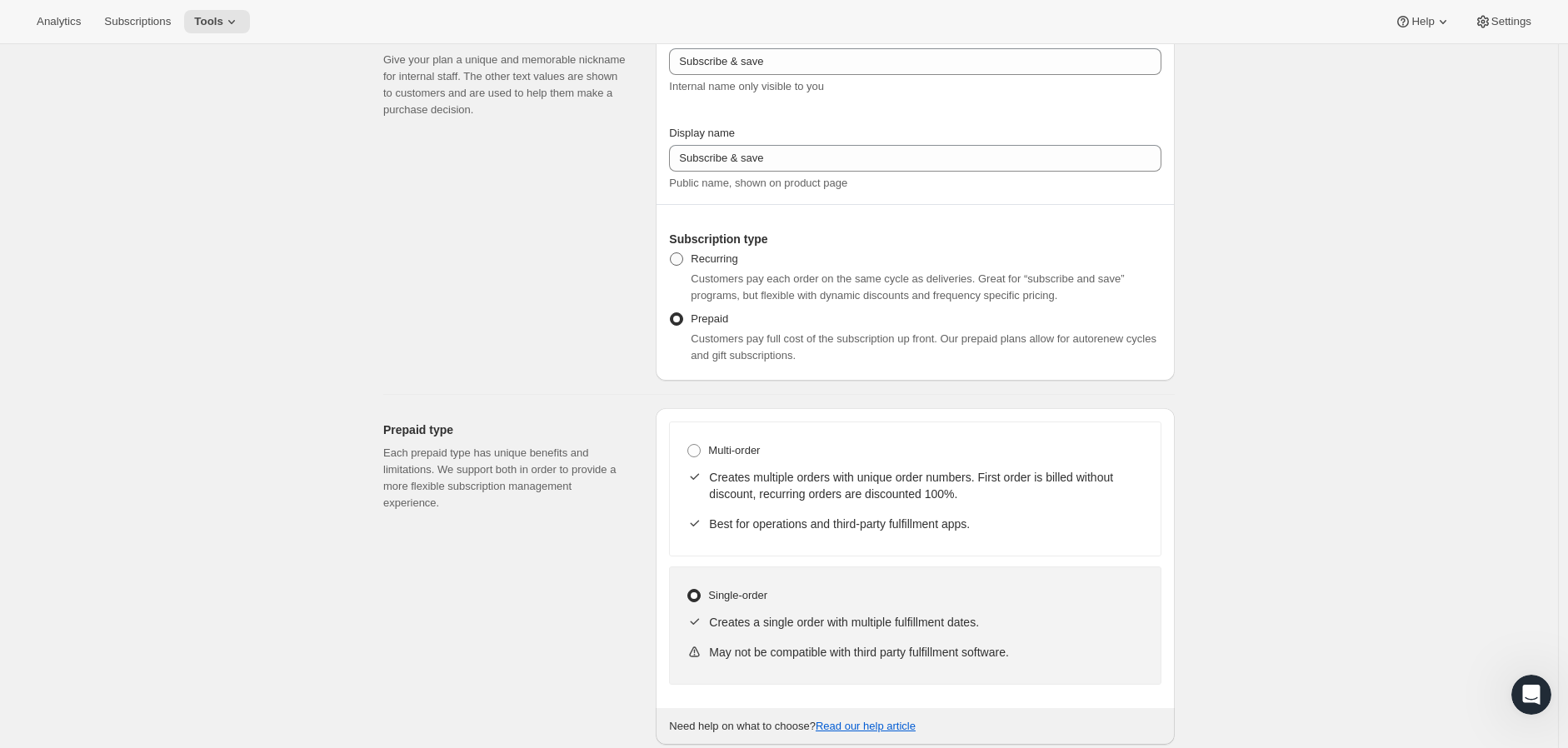
click at [683, 255] on span at bounding box center [677, 259] width 14 height 14
click at [671, 253] on input "Recurring" at bounding box center [670, 252] width 1 height 1
radio input "true"
select select "WEEK"
select select "MONTH"
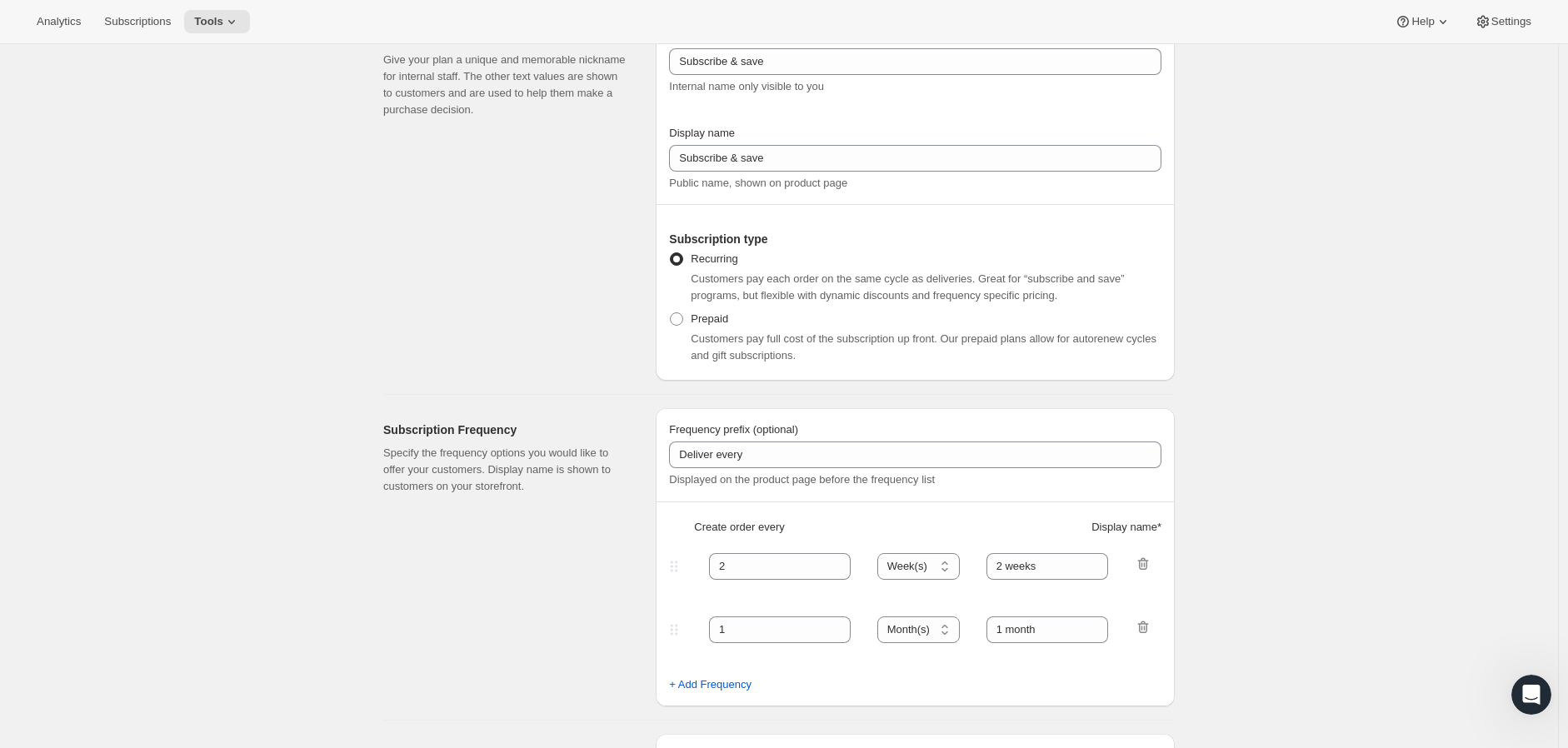
scroll to position [185, 0]
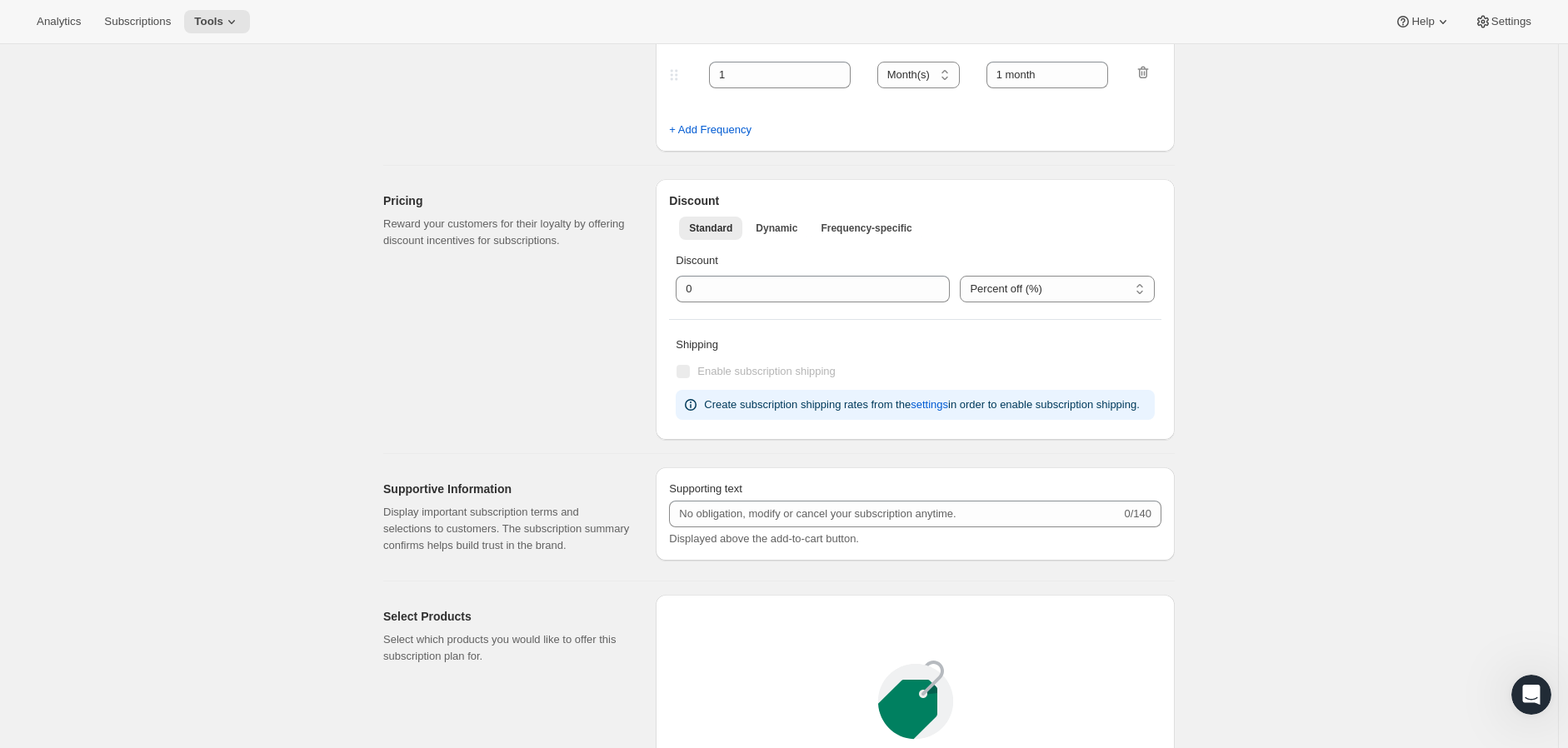
click at [550, 319] on div "Pricing Reward your customers for their loyalty by offering discount incentives…" at bounding box center [512, 309] width 259 height 261
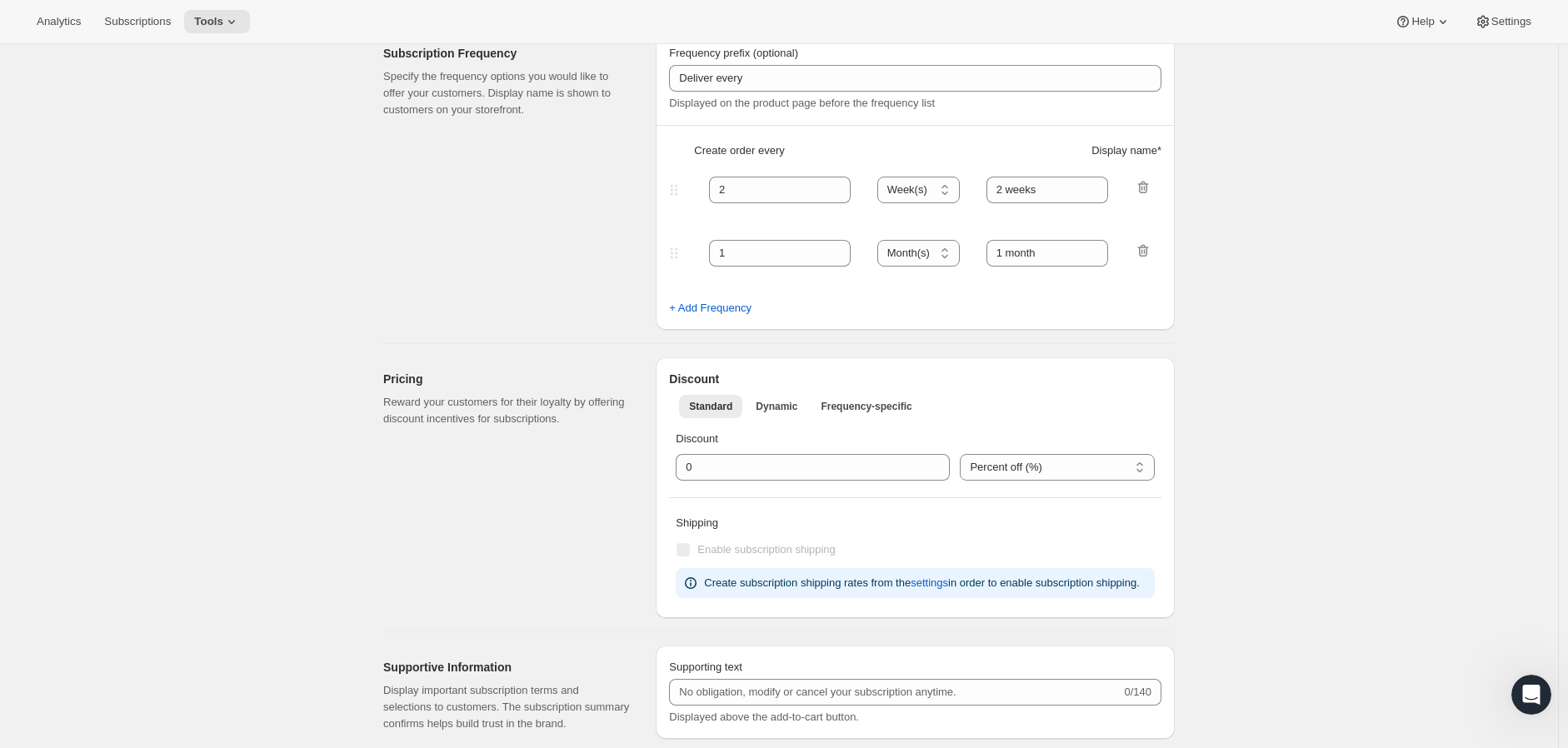
scroll to position [0, 0]
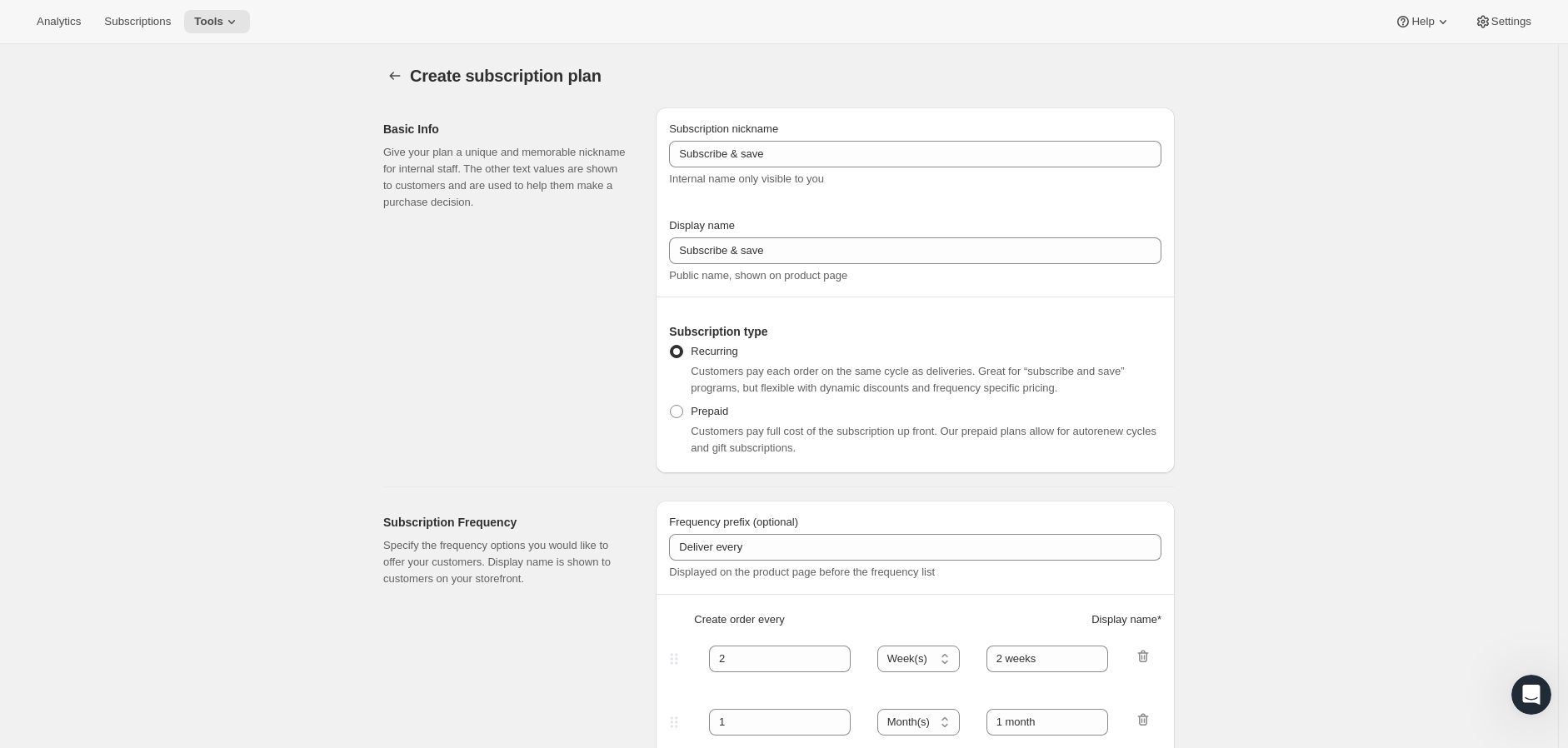
click at [342, 9] on div "Analytics Subscriptions Tools Help Settings" at bounding box center [784, 21] width 1568 height 44
click at [913, 40] on div "Analytics Subscriptions Tools Help Settings" at bounding box center [784, 21] width 1568 height 44
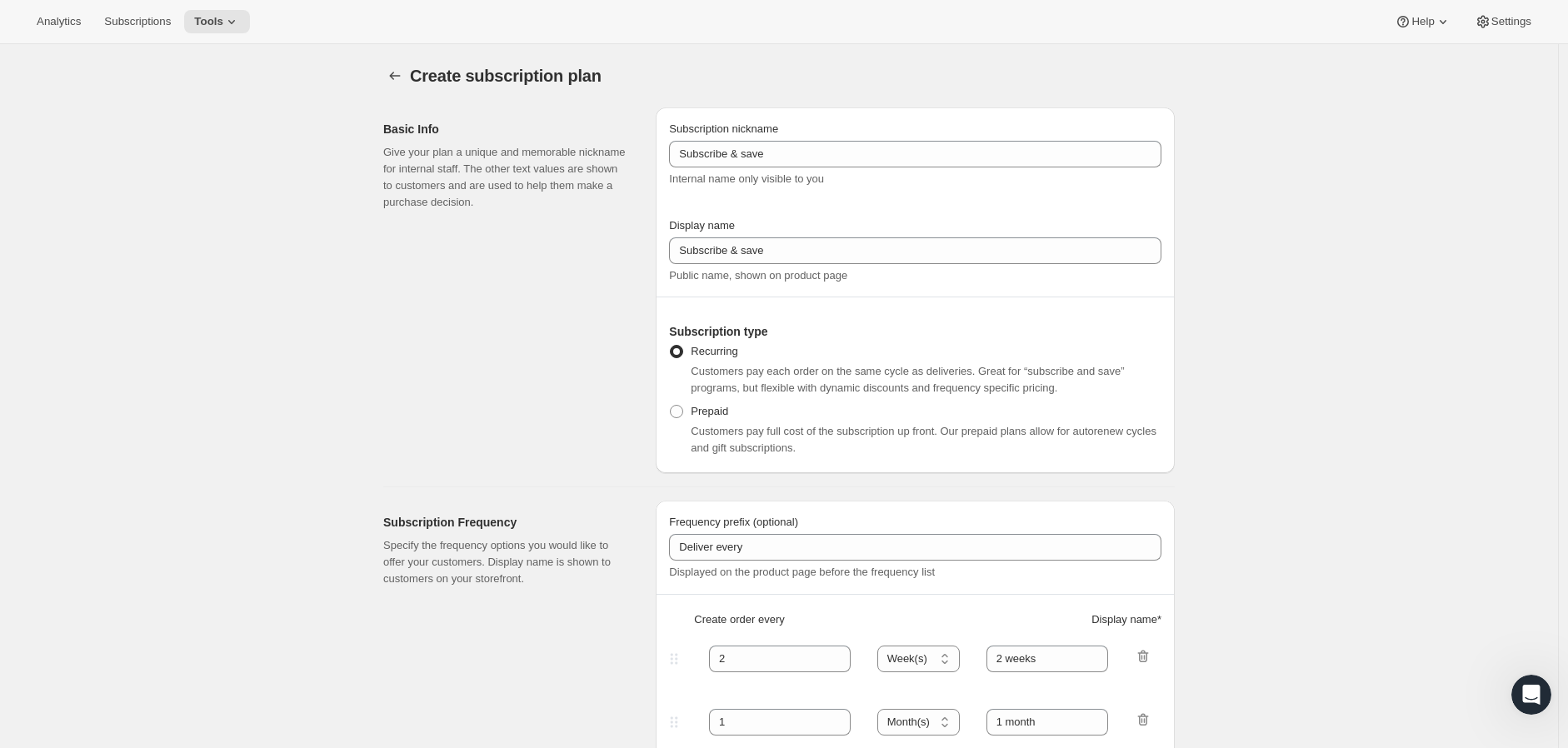
click at [403, 20] on div "Analytics Subscriptions Tools Help Settings" at bounding box center [784, 21] width 1568 height 44
